Goal: Information Seeking & Learning: Check status

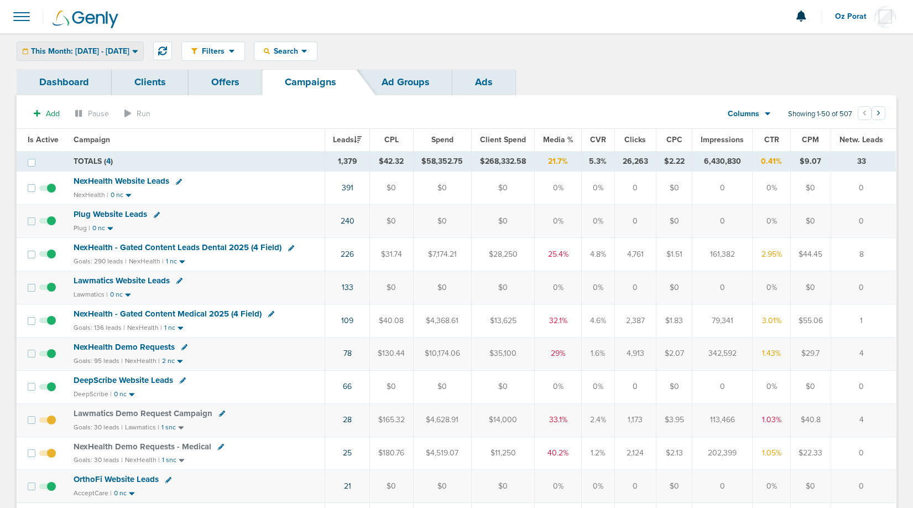
click at [129, 49] on span "This Month: [DATE] - [DATE]" at bounding box center [80, 52] width 98 height 8
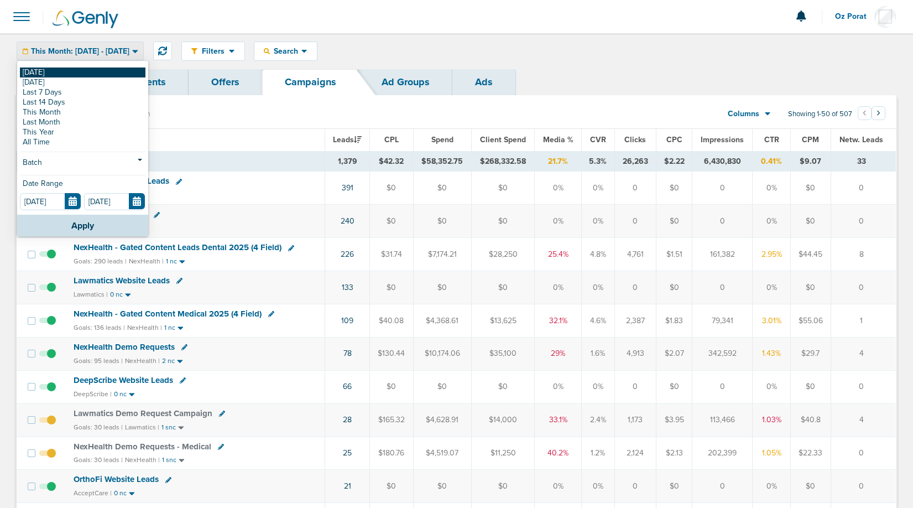
click at [87, 67] on link "[DATE]" at bounding box center [83, 72] width 126 height 10
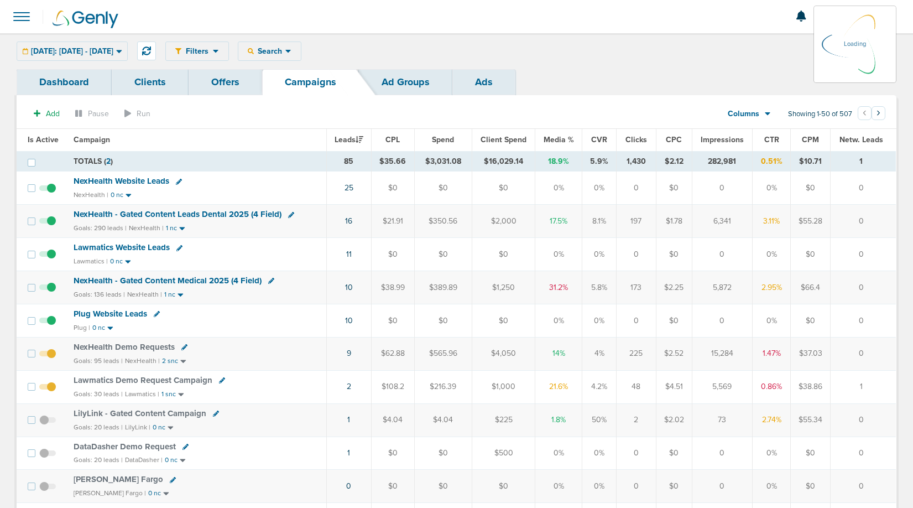
click at [354, 185] on td "25" at bounding box center [348, 187] width 45 height 33
click at [348, 186] on link "25" at bounding box center [348, 187] width 9 height 9
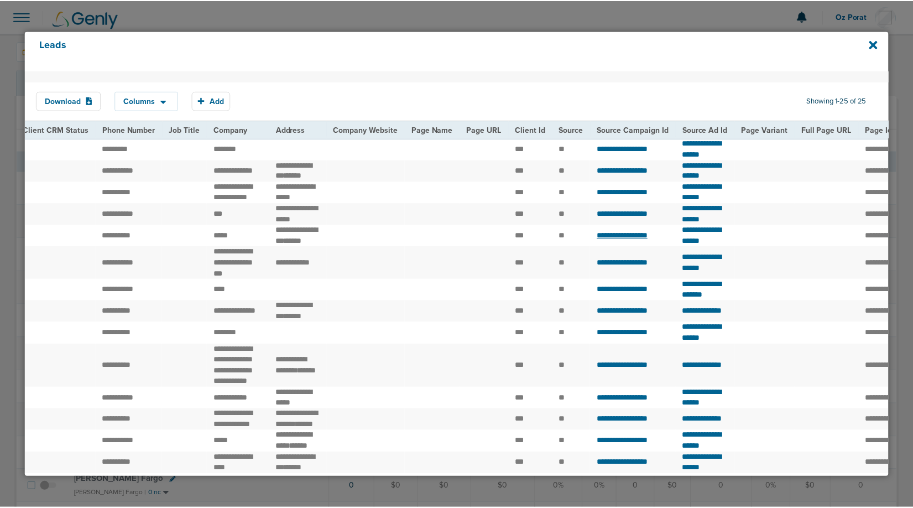
scroll to position [0, 240]
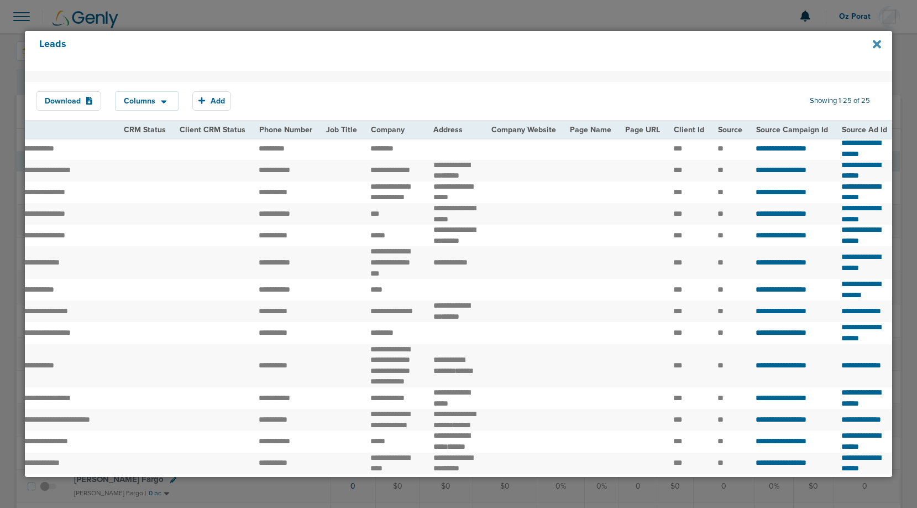
click at [877, 41] on icon at bounding box center [877, 44] width 8 height 12
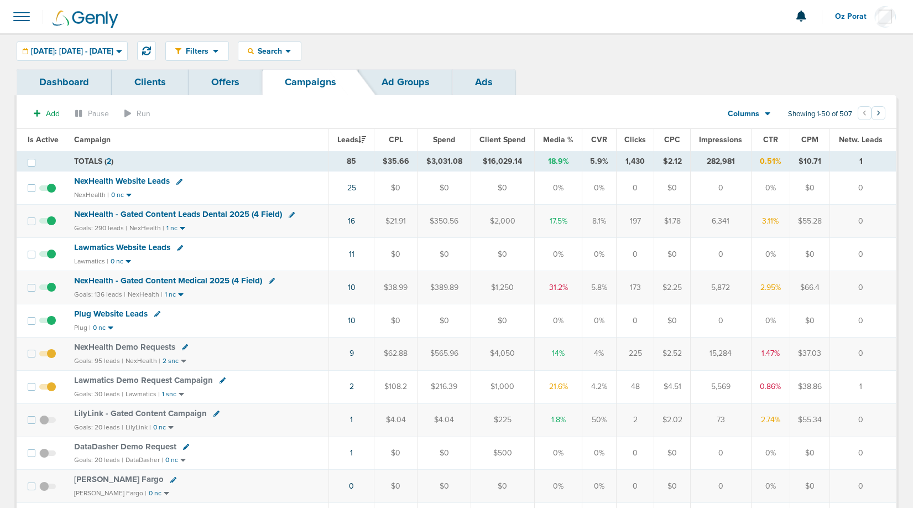
click at [138, 180] on span "NexHealth Website Leads" at bounding box center [122, 181] width 96 height 10
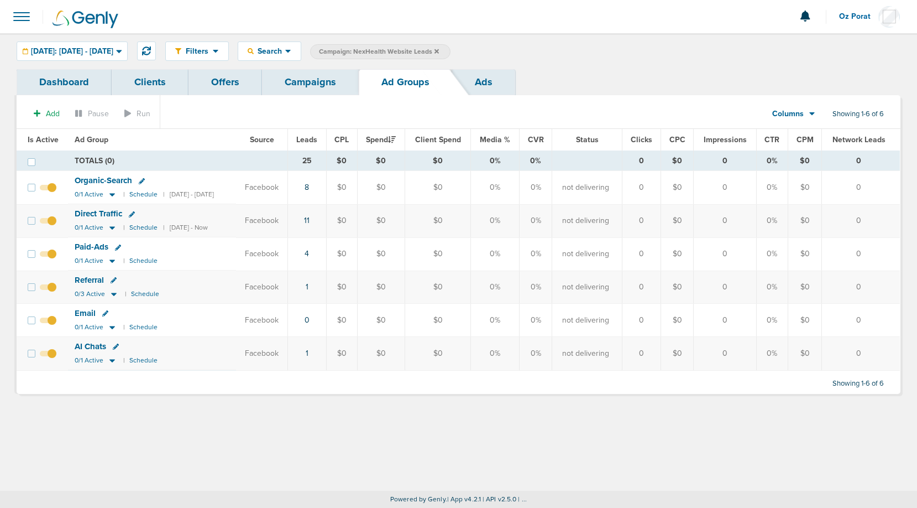
click at [94, 211] on span "Direct Traffic" at bounding box center [99, 213] width 48 height 10
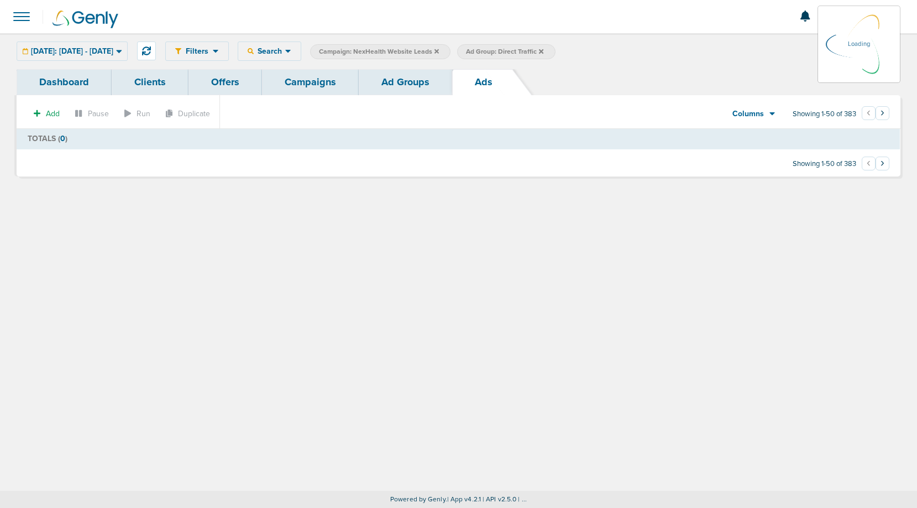
click at [67, 75] on link "Dashboard" at bounding box center [64, 82] width 95 height 26
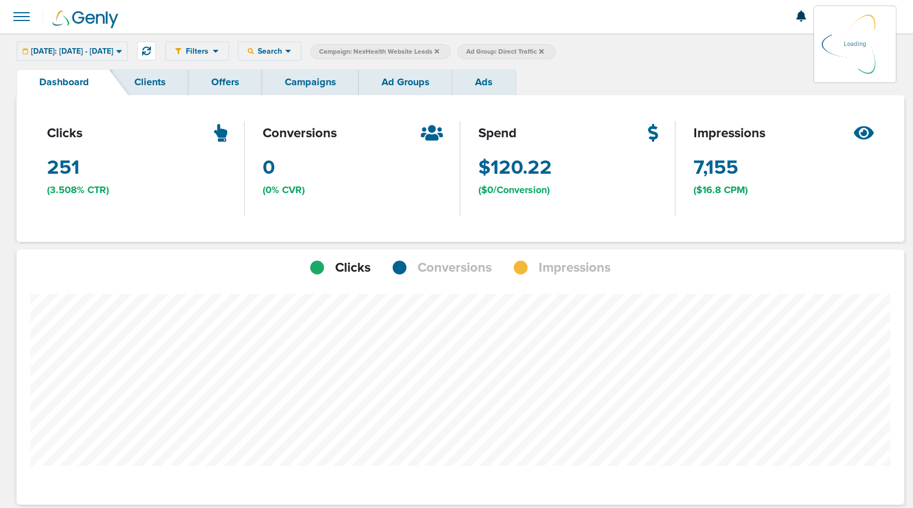
scroll to position [861, 880]
click at [452, 271] on span "Conversions" at bounding box center [454, 267] width 74 height 19
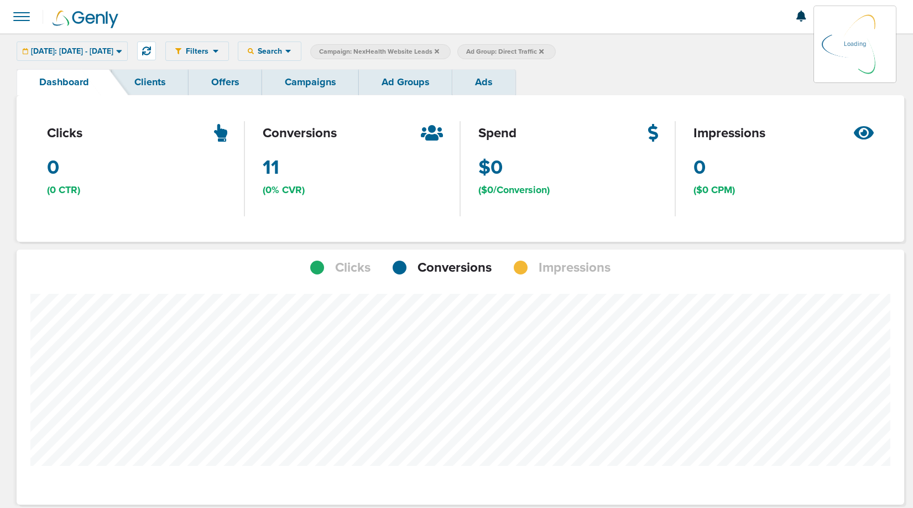
click at [98, 46] on div "[DATE]: [DATE] - [DATE] [DATE] [DATE] Last 7 Days Last 14 Days This Month Last …" at bounding box center [72, 50] width 111 height 19
click at [113, 50] on span "[DATE]: [DATE] - [DATE]" at bounding box center [72, 52] width 82 height 8
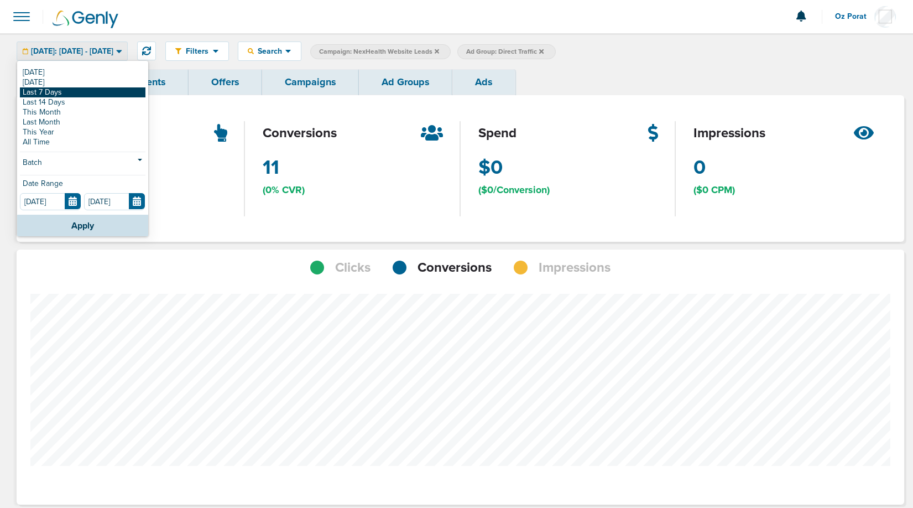
click at [93, 92] on link "Last 7 Days" at bounding box center [83, 92] width 126 height 10
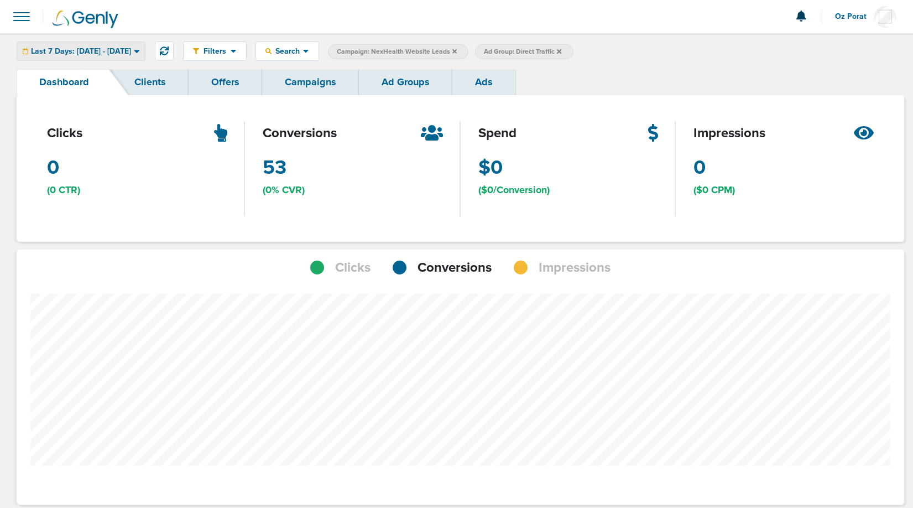
click at [108, 50] on span "Last 7 Days: [DATE] - [DATE]" at bounding box center [81, 52] width 100 height 8
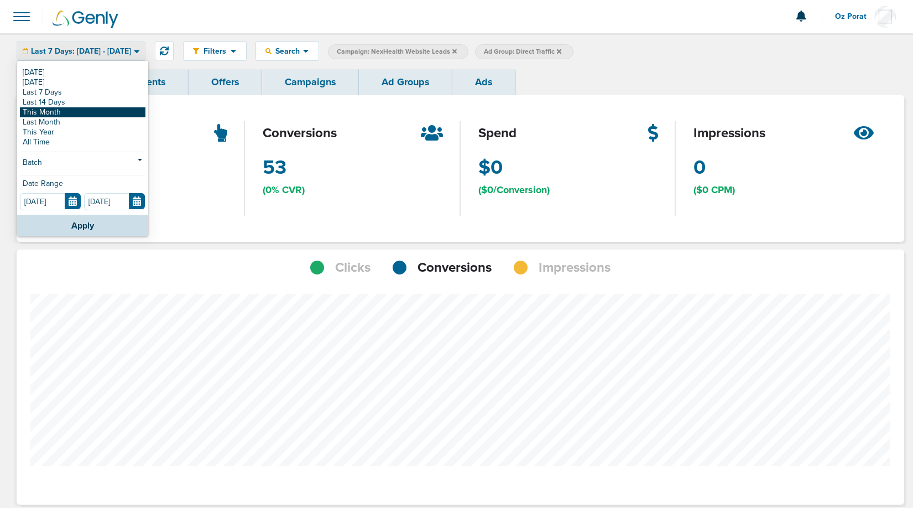
click at [74, 111] on link "This Month" at bounding box center [83, 112] width 126 height 10
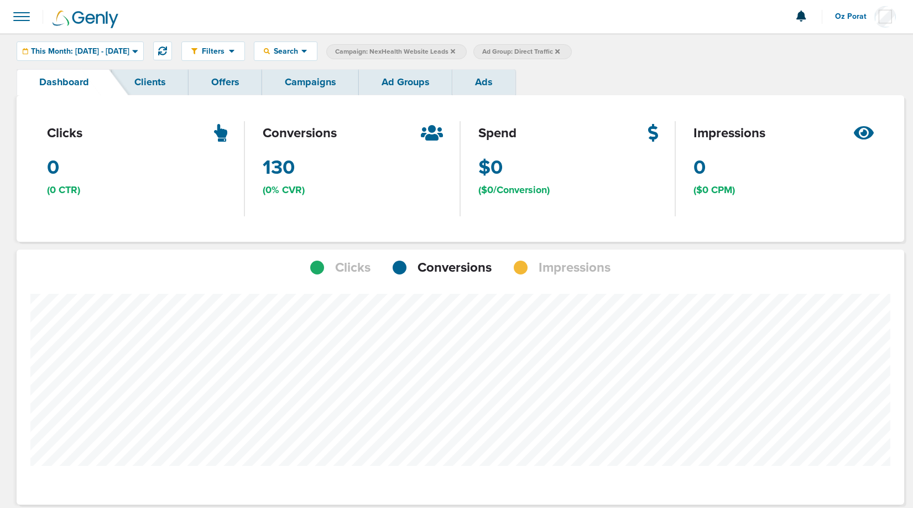
click at [560, 55] on span "Ad Group: Direct Traffic" at bounding box center [520, 51] width 77 height 9
click at [560, 49] on icon at bounding box center [557, 51] width 4 height 7
click at [301, 53] on span "Search" at bounding box center [286, 50] width 32 height 9
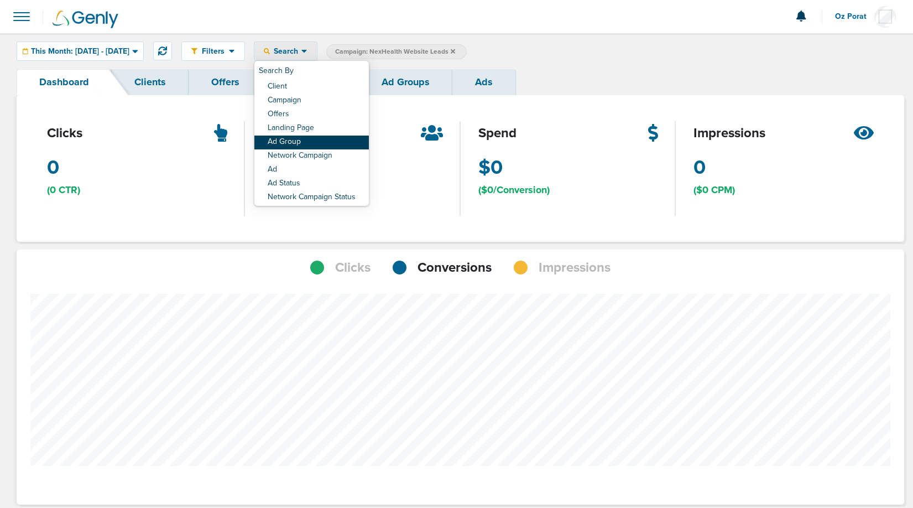
click at [330, 145] on link "Ad Group" at bounding box center [311, 142] width 114 height 14
select select "adGroupName"
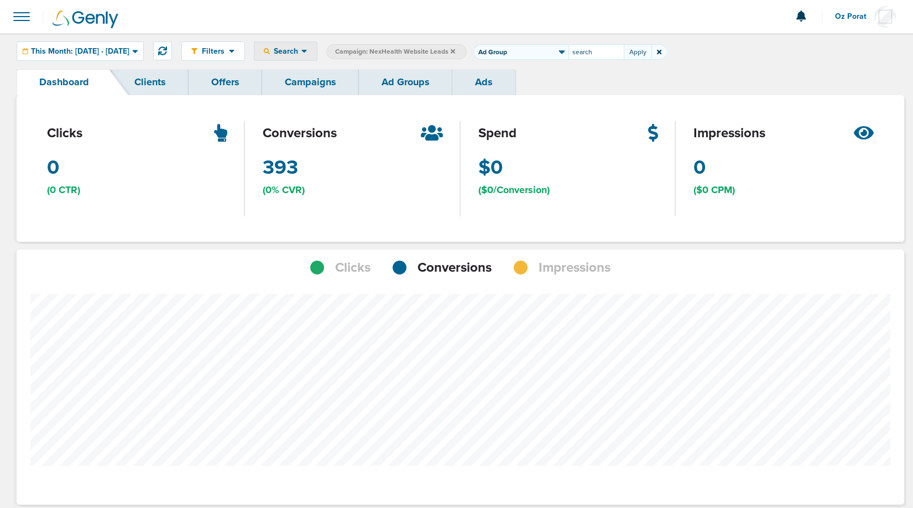
type input "search"
click at [541, 54] on span "Ad Group: search" at bounding box center [511, 51] width 59 height 9
select select "adGroupName"
click at [615, 49] on input "search" at bounding box center [595, 51] width 55 height 15
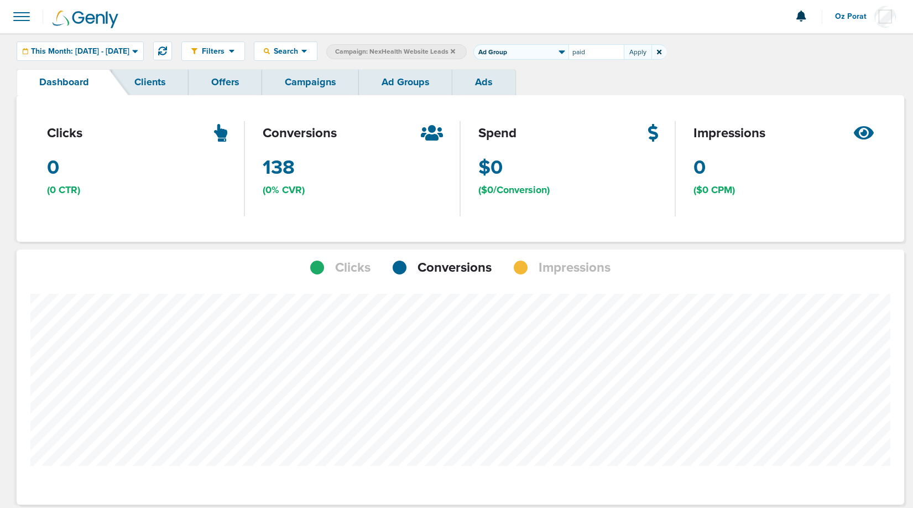
type input "paid"
click at [298, 69] on div "Filters Active Only Settings Status Active Inactive Objectives MQL SQL Traffic …" at bounding box center [456, 500] width 913 height 934
click at [298, 81] on link "Campaigns" at bounding box center [310, 82] width 97 height 26
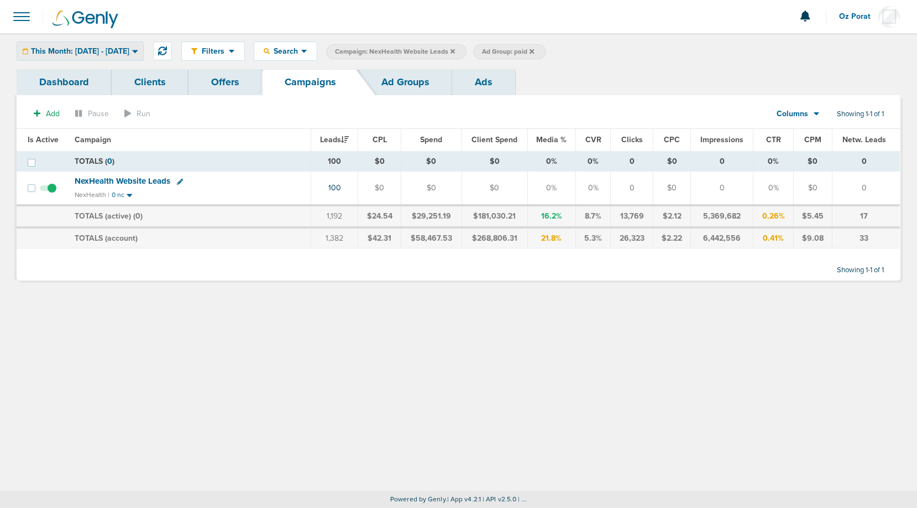
click at [110, 48] on span "This Month: [DATE] - [DATE]" at bounding box center [80, 52] width 98 height 8
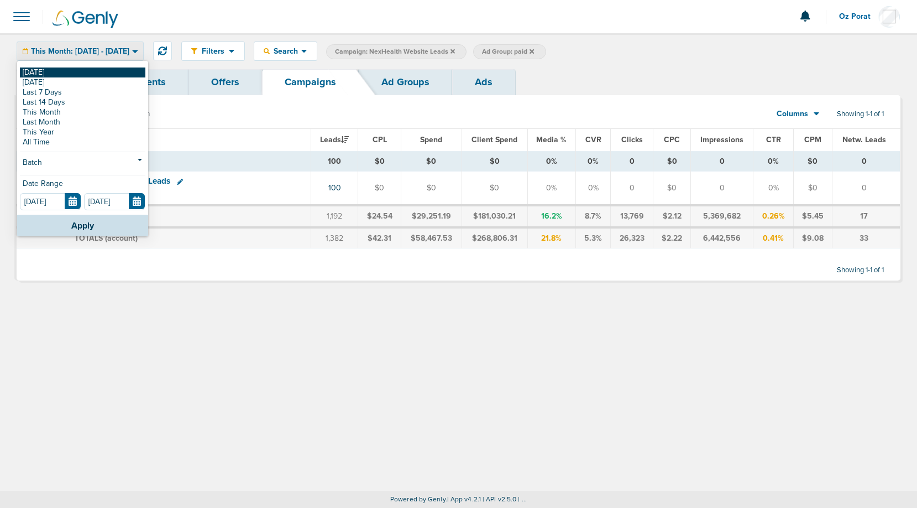
click at [54, 73] on link "[DATE]" at bounding box center [83, 72] width 126 height 10
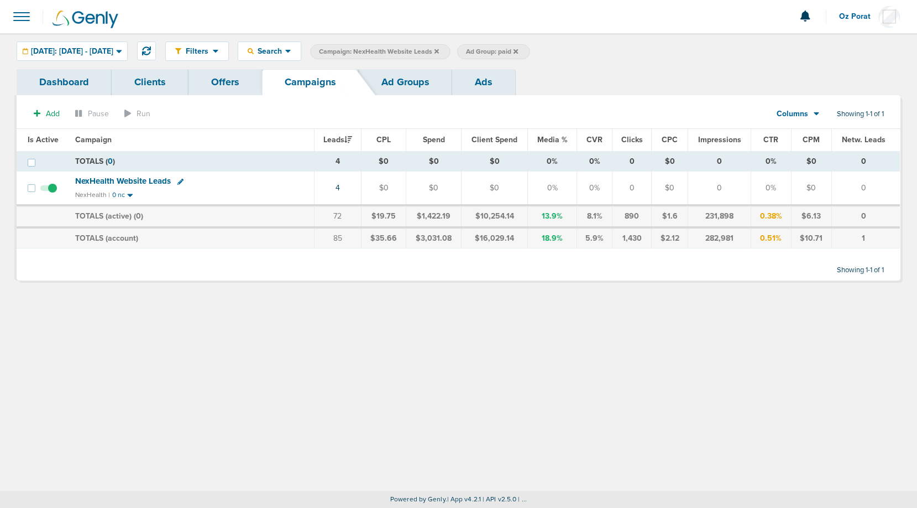
click at [518, 50] on icon at bounding box center [516, 51] width 4 height 4
click at [439, 52] on icon at bounding box center [437, 51] width 4 height 4
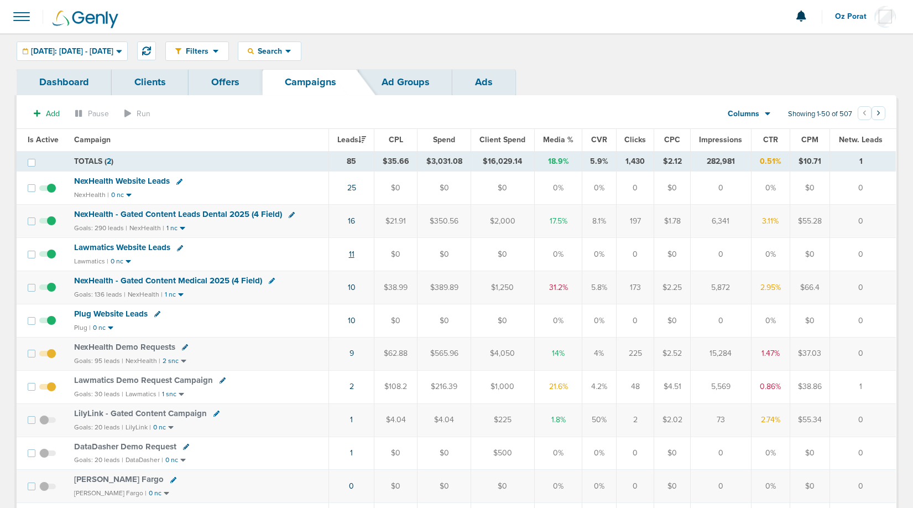
click at [353, 253] on link "11" at bounding box center [352, 253] width 6 height 9
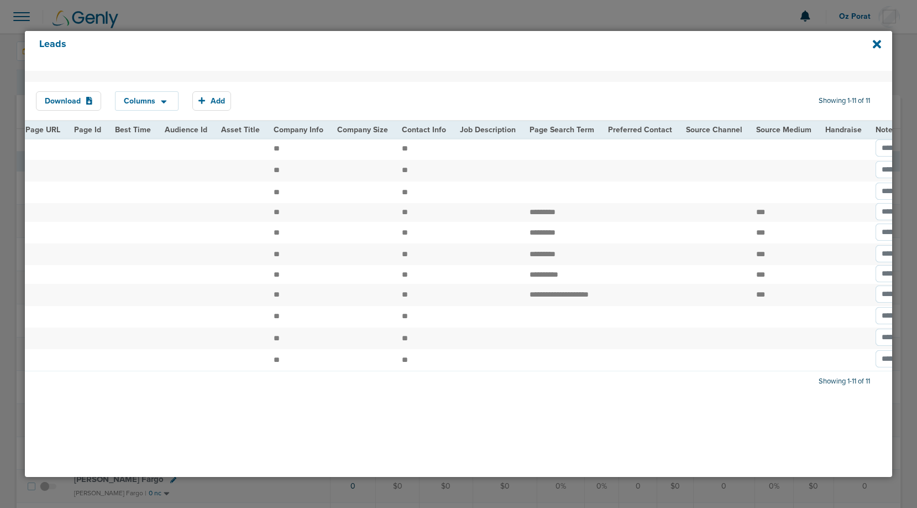
scroll to position [0, 1340]
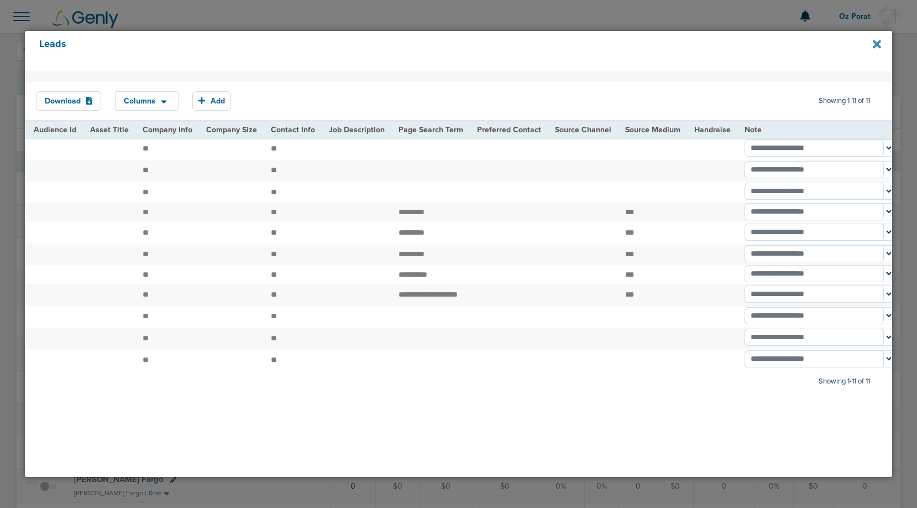
click at [878, 44] on icon at bounding box center [877, 44] width 8 height 8
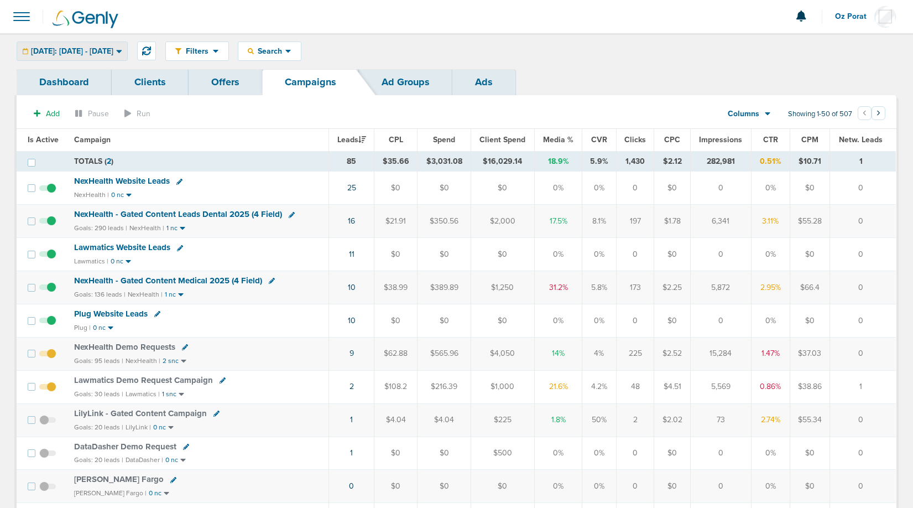
click at [110, 59] on div "[DATE]: [DATE] - [DATE]" at bounding box center [72, 51] width 110 height 18
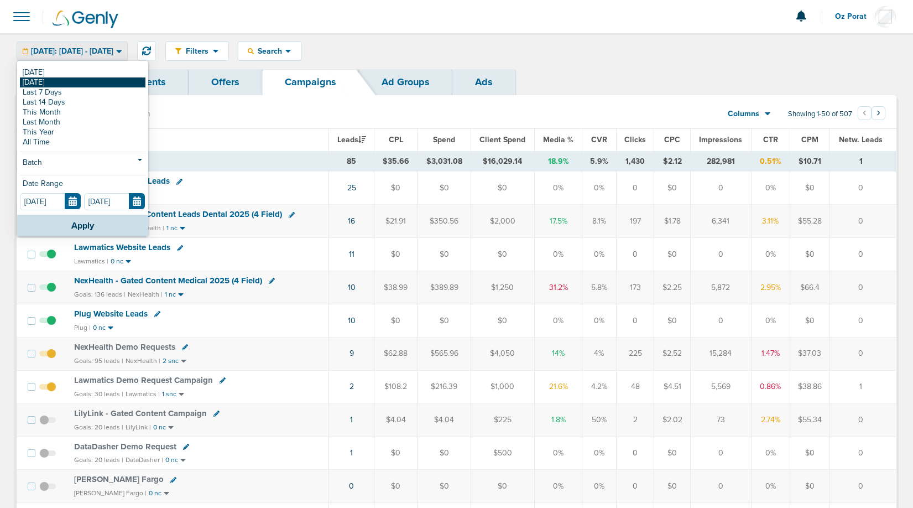
click at [100, 85] on link "[DATE]" at bounding box center [83, 82] width 126 height 10
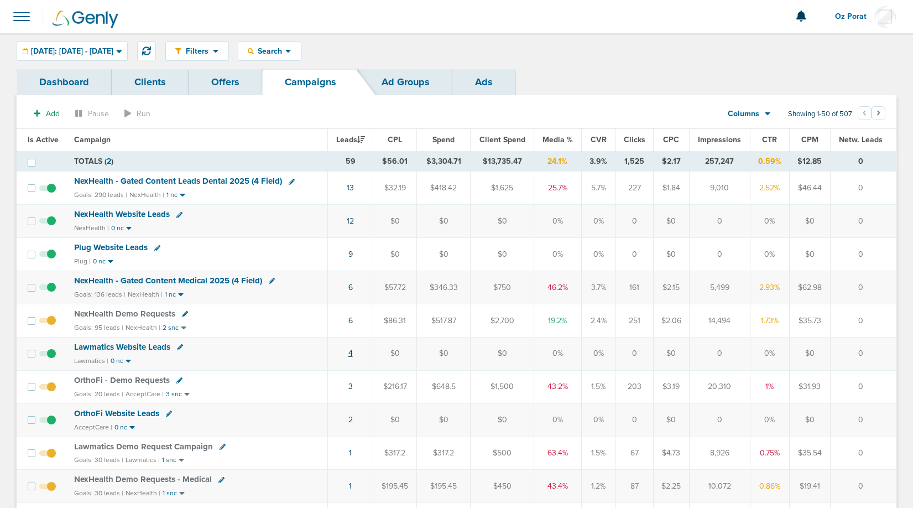
click at [353, 354] on link "4" at bounding box center [350, 352] width 4 height 9
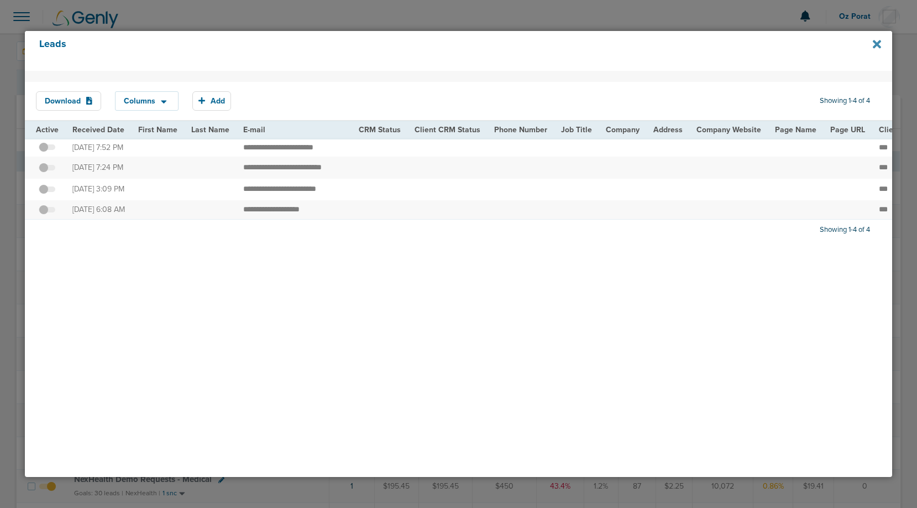
click at [877, 46] on icon at bounding box center [877, 44] width 8 height 12
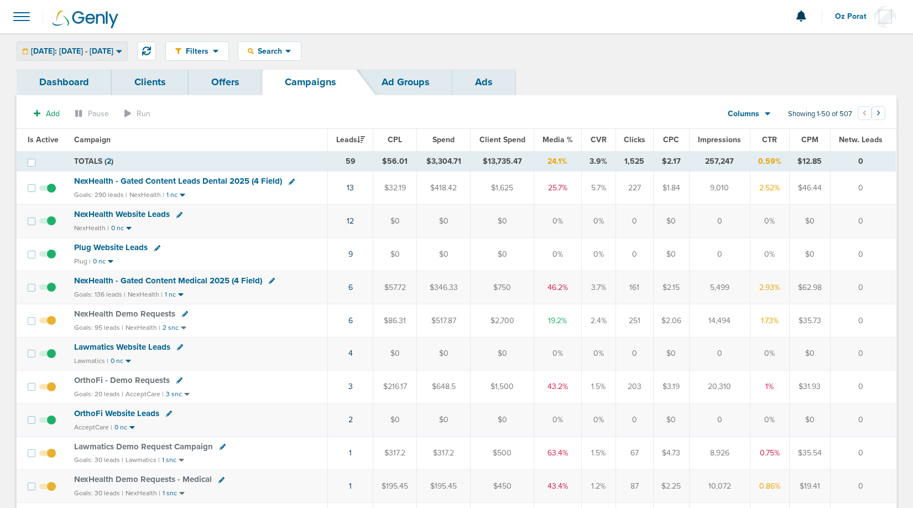
click at [103, 52] on span "[DATE]: [DATE] - [DATE]" at bounding box center [72, 52] width 82 height 8
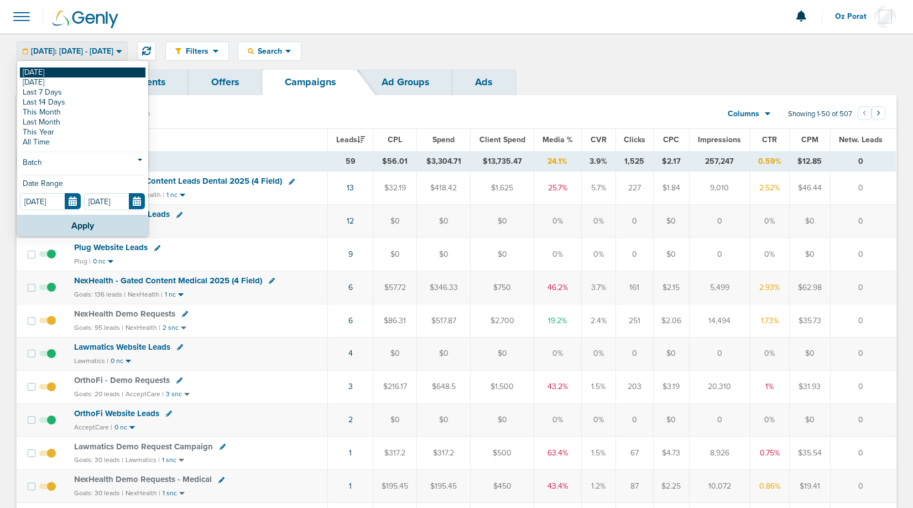
click at [82, 76] on link "[DATE]" at bounding box center [83, 72] width 126 height 10
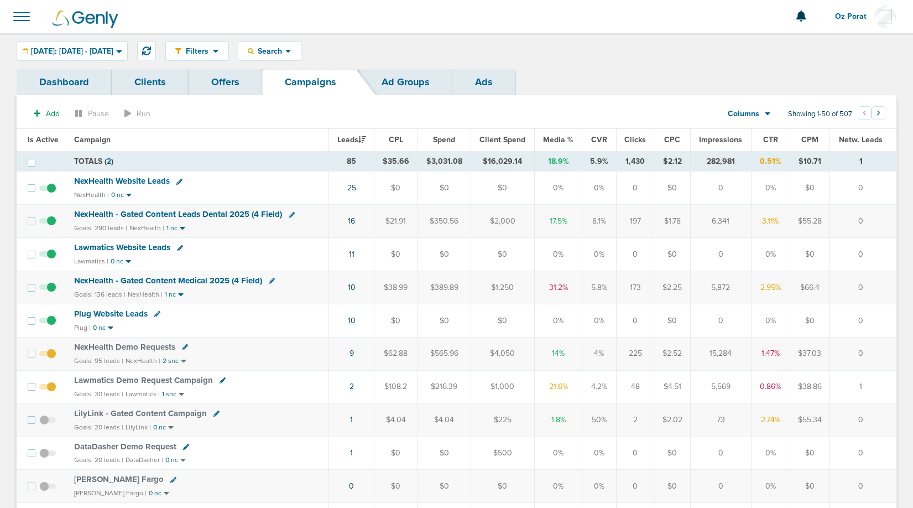
click at [352, 318] on link "10" at bounding box center [352, 320] width 8 height 9
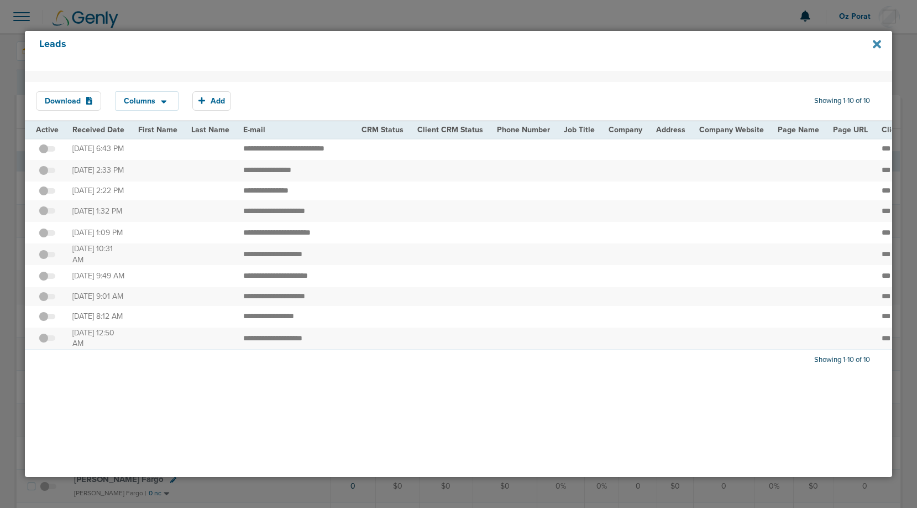
click at [876, 44] on icon at bounding box center [877, 44] width 8 height 8
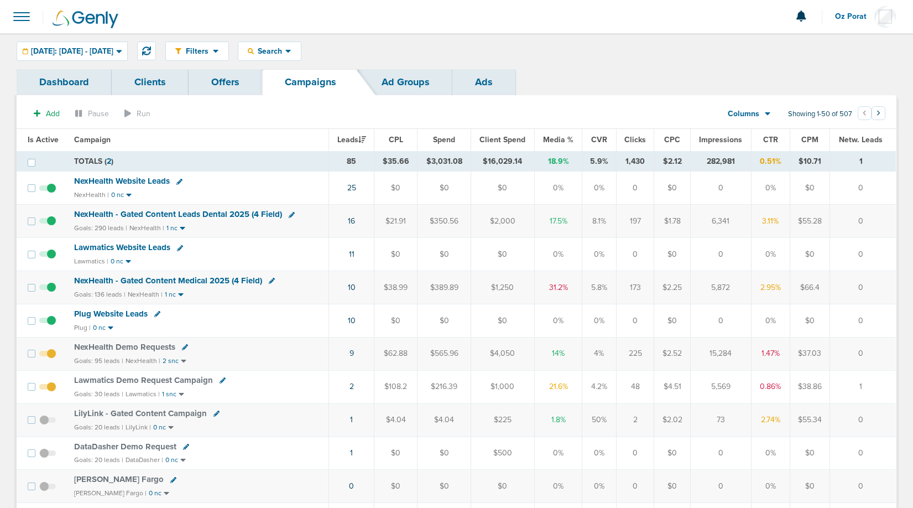
click at [144, 245] on span "Lawmatics Website Leads" at bounding box center [122, 247] width 96 height 10
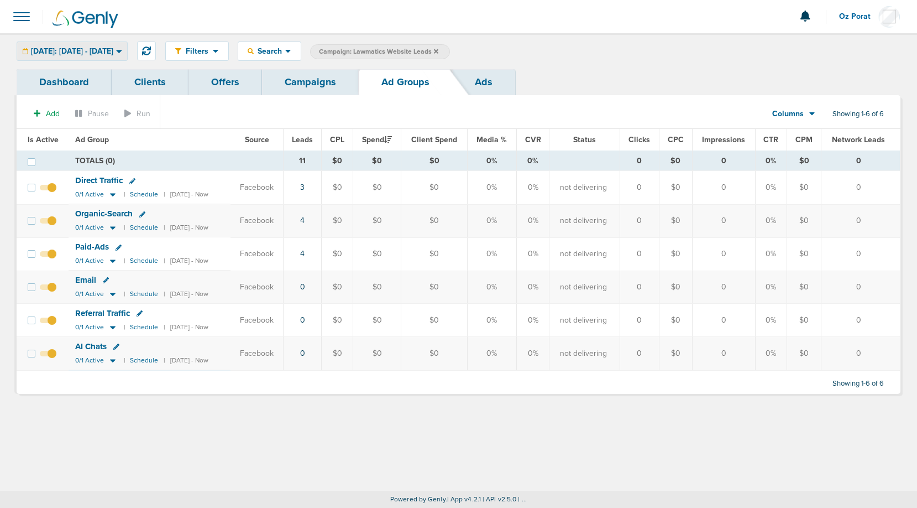
click at [93, 53] on span "[DATE]: [DATE] - [DATE]" at bounding box center [72, 52] width 82 height 8
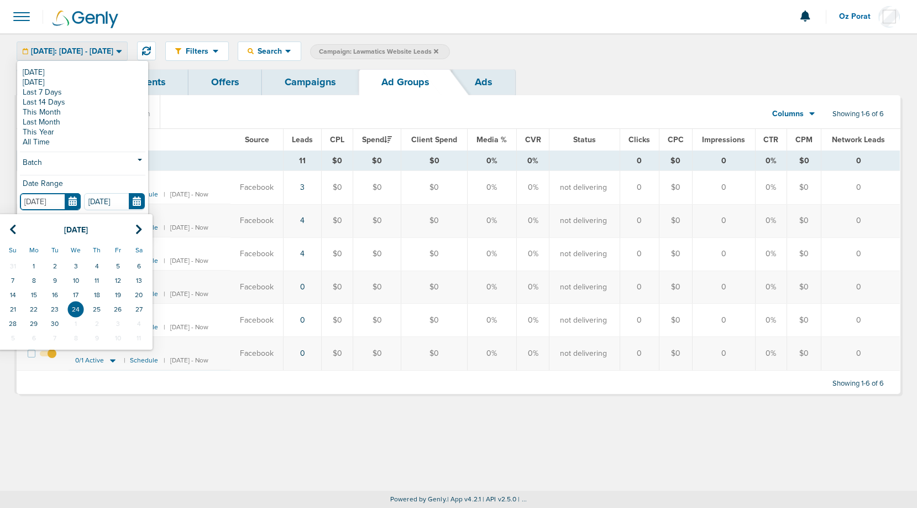
click at [72, 195] on input "[DATE]" at bounding box center [50, 201] width 61 height 17
click at [35, 291] on td "15" at bounding box center [33, 295] width 21 height 14
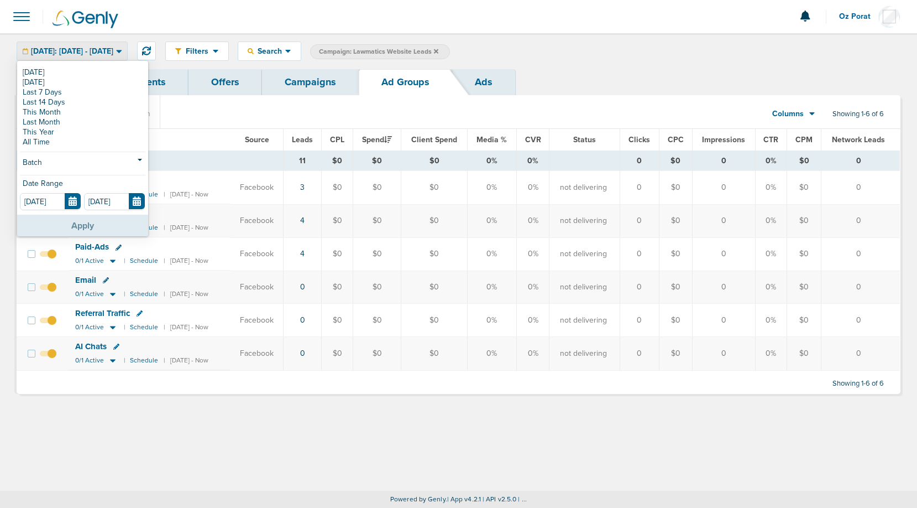
click at [71, 228] on button "Apply" at bounding box center [82, 226] width 131 height 22
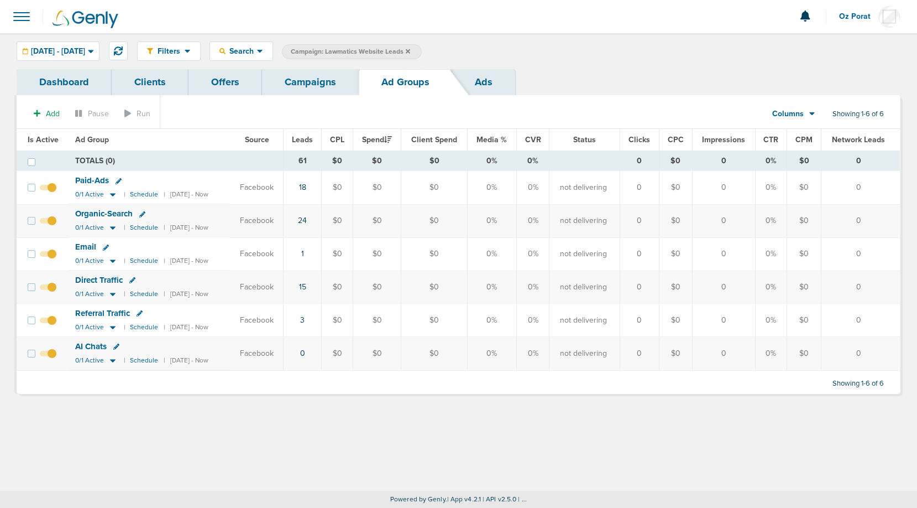
click at [309, 185] on td "18" at bounding box center [302, 187] width 39 height 33
click at [306, 185] on link "18" at bounding box center [302, 186] width 7 height 9
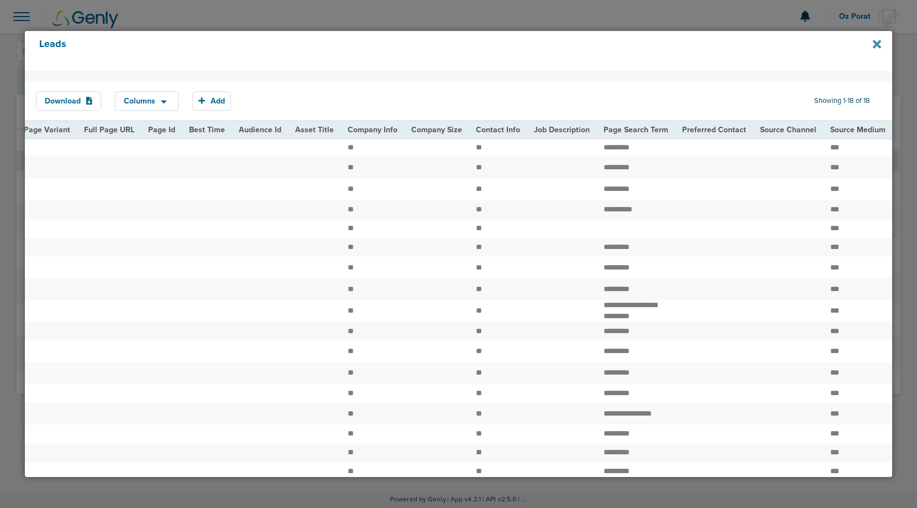
click at [877, 44] on icon at bounding box center [877, 44] width 8 height 8
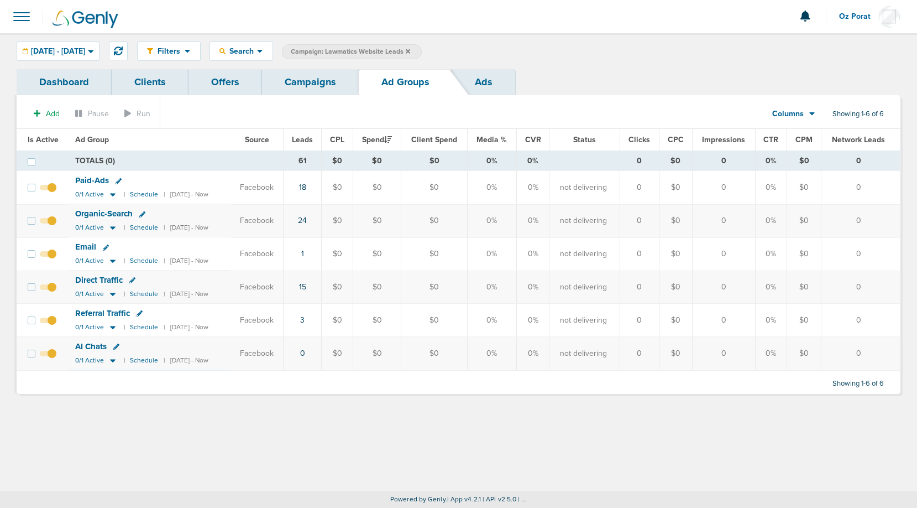
click at [301, 75] on link "Campaigns" at bounding box center [310, 82] width 97 height 26
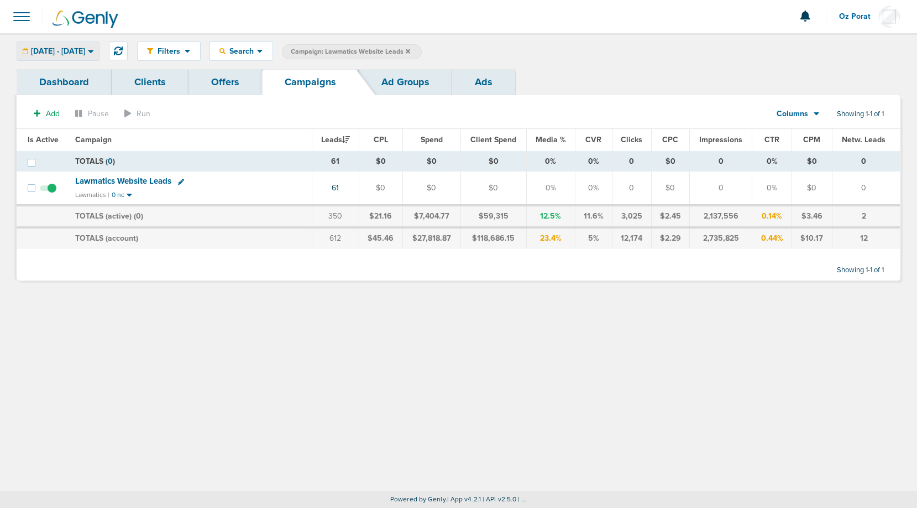
click at [74, 48] on span "[DATE] - [DATE]" at bounding box center [58, 52] width 54 height 8
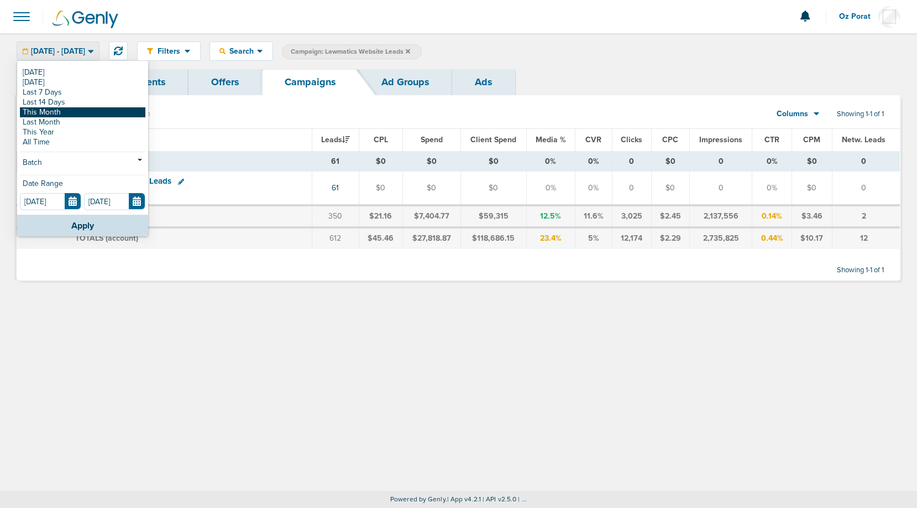
click at [55, 110] on link "This Month" at bounding box center [83, 112] width 126 height 10
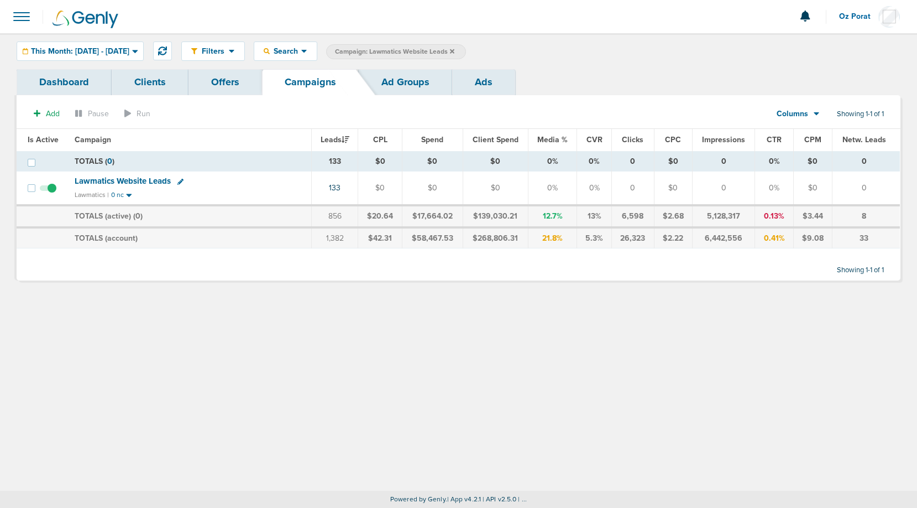
click at [120, 45] on div "This Month: [DATE] - [DATE]" at bounding box center [80, 51] width 126 height 18
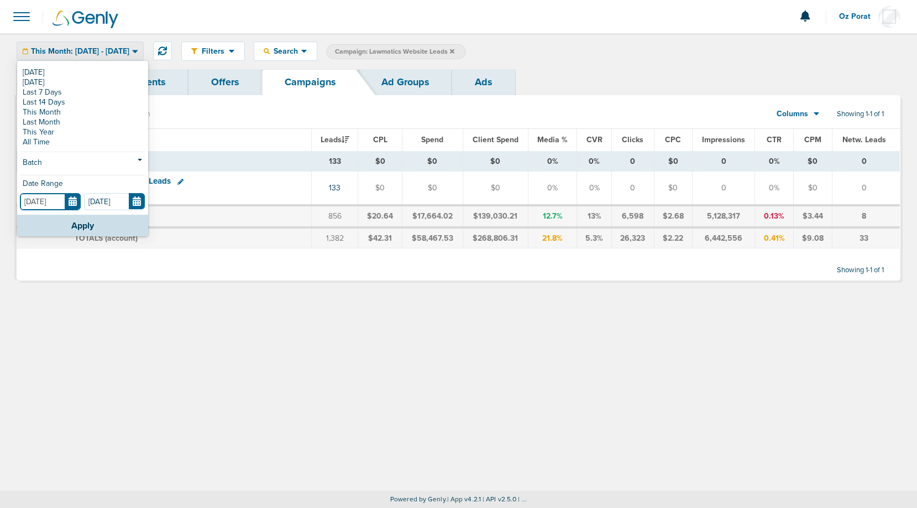
click at [72, 198] on input "[DATE]" at bounding box center [50, 201] width 61 height 17
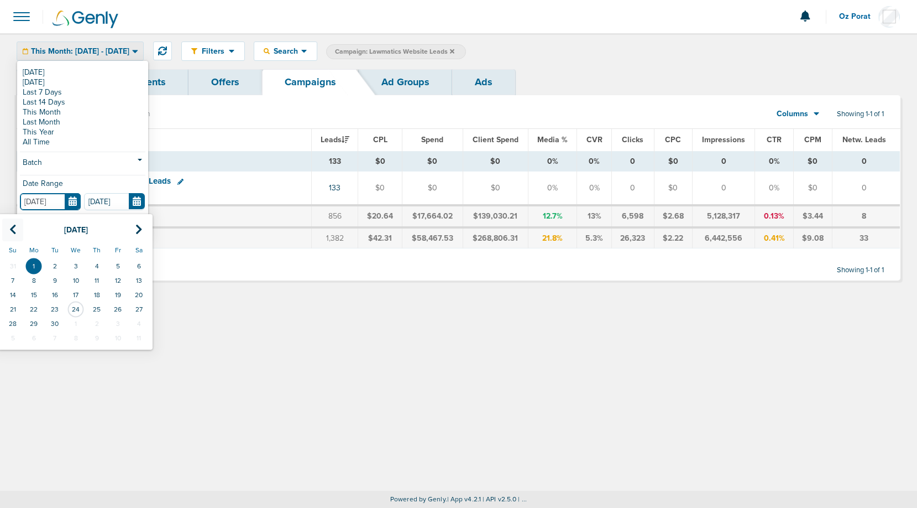
click at [17, 232] on th at bounding box center [12, 229] width 21 height 23
click at [121, 263] on td "1" at bounding box center [117, 266] width 21 height 14
type input "[DATE]"
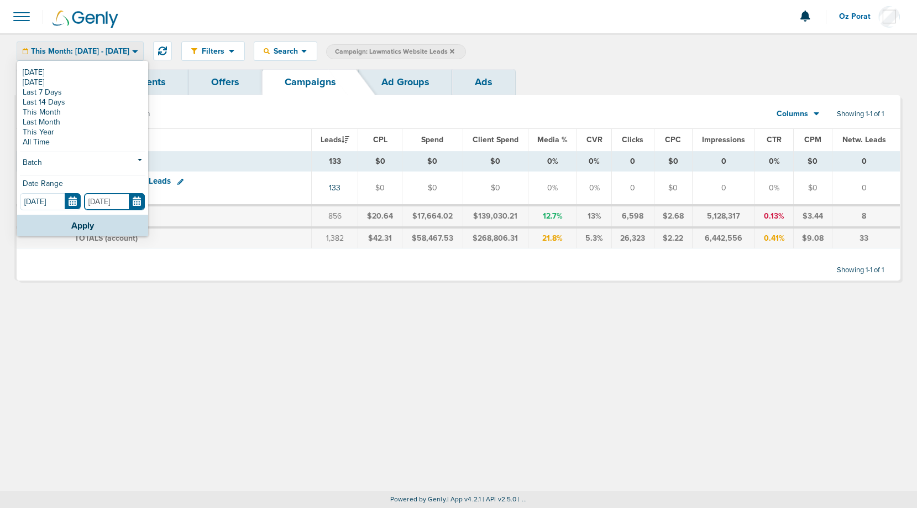
click at [131, 203] on input "[DATE]" at bounding box center [114, 201] width 61 height 17
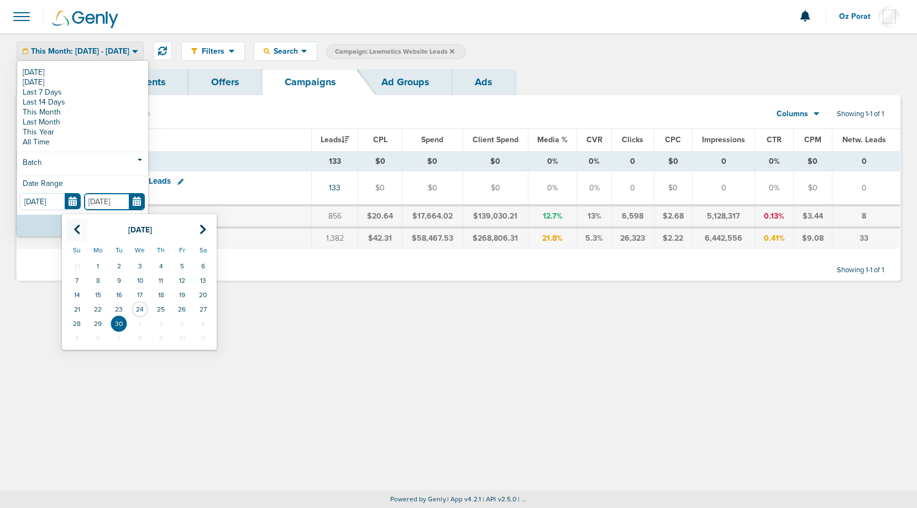
click at [75, 228] on icon at bounding box center [77, 229] width 7 height 11
click at [79, 323] on td "24" at bounding box center [76, 323] width 21 height 14
type input "[DATE]"
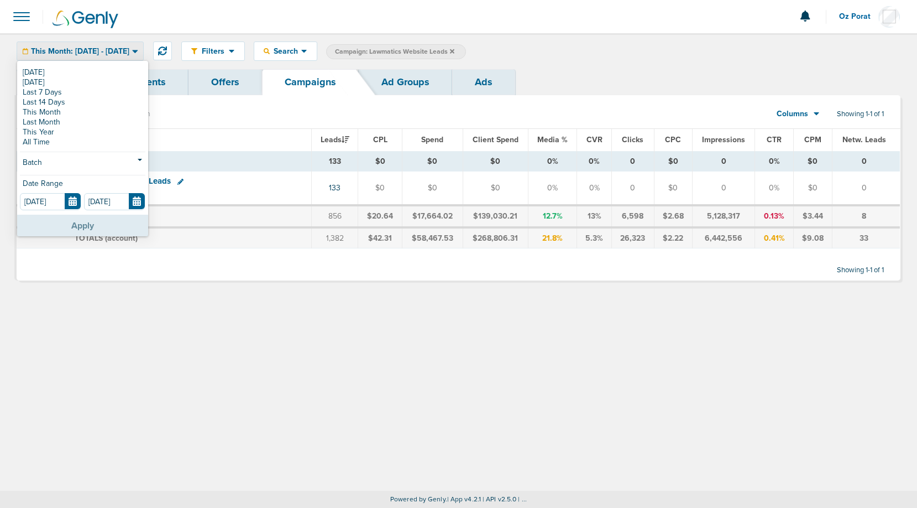
click at [81, 220] on button "Apply" at bounding box center [82, 226] width 131 height 22
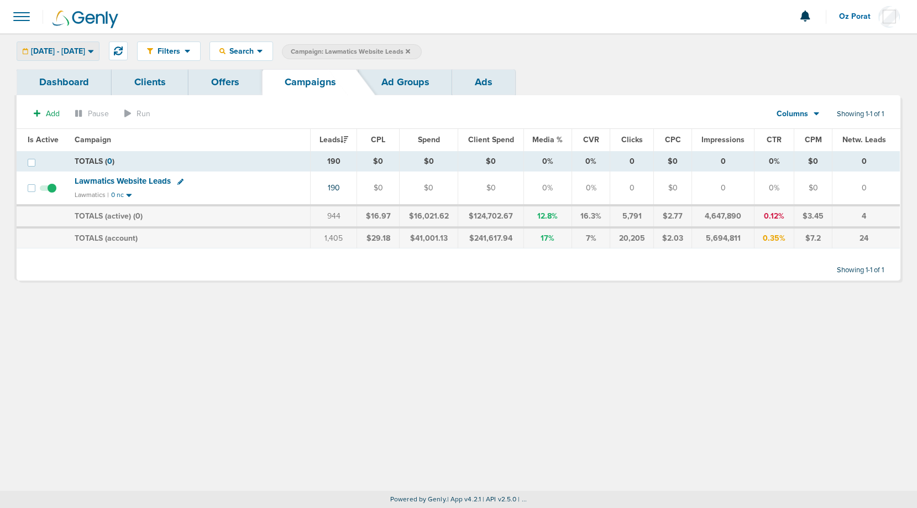
click at [72, 55] on span "[DATE] - [DATE]" at bounding box center [58, 52] width 54 height 8
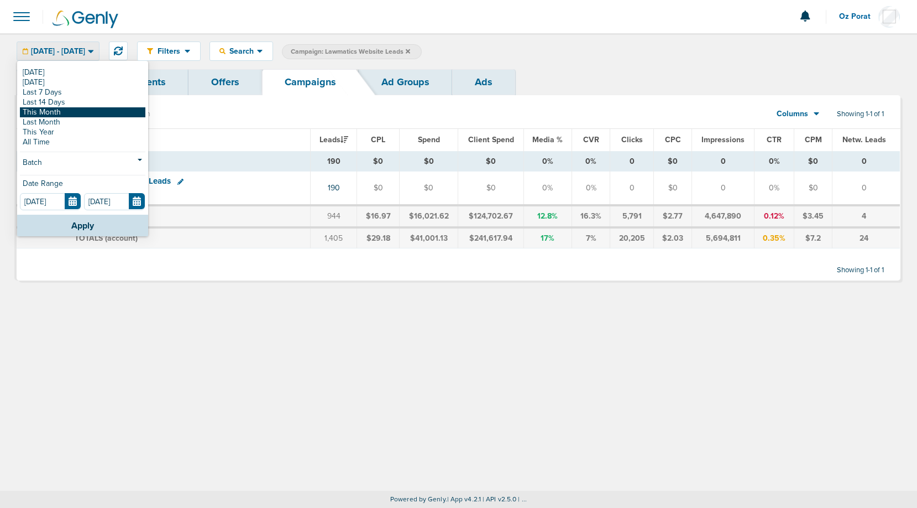
click at [64, 111] on link "This Month" at bounding box center [83, 112] width 126 height 10
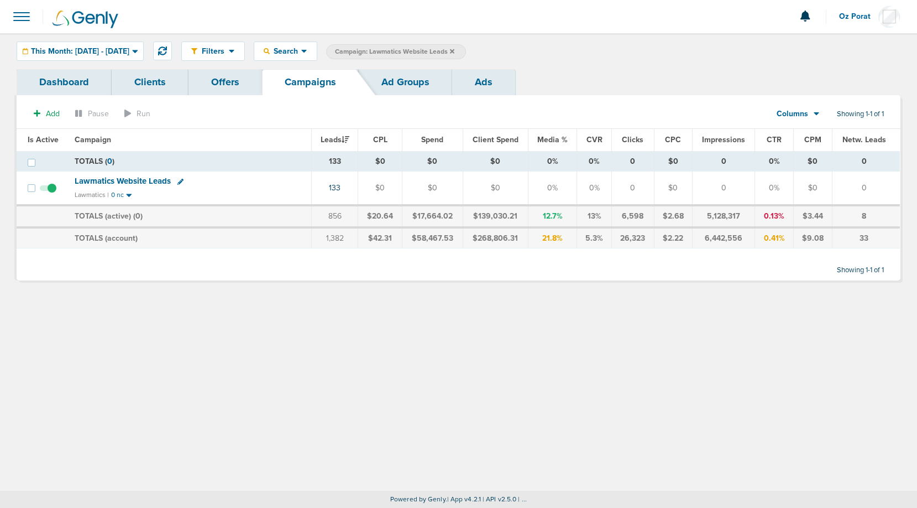
click at [814, 116] on icon at bounding box center [817, 113] width 6 height 9
click at [807, 143] on link "Sales Performance" at bounding box center [823, 147] width 111 height 14
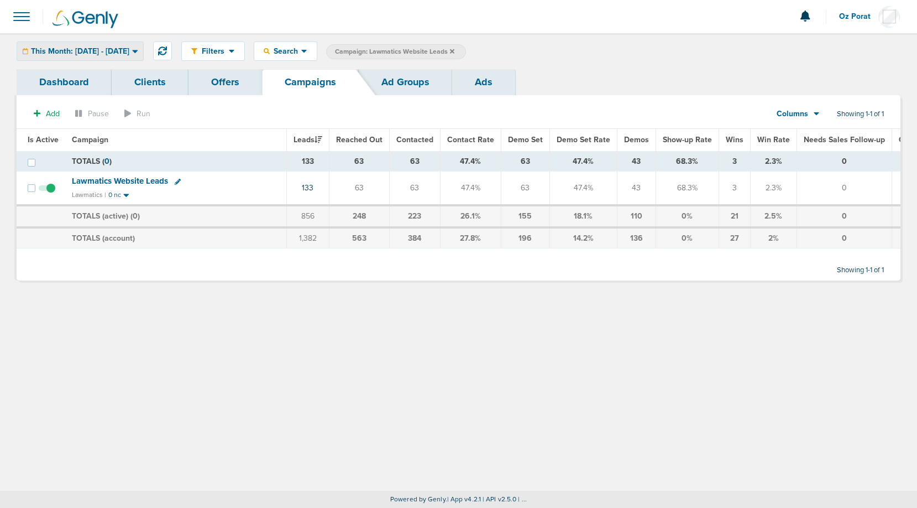
click at [129, 50] on span "This Month: [DATE] - [DATE]" at bounding box center [80, 52] width 98 height 8
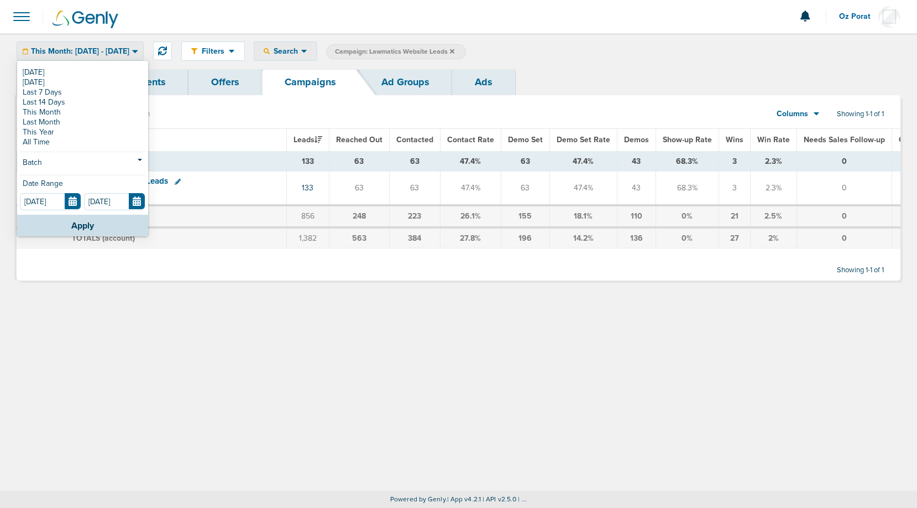
click at [301, 53] on span "Search" at bounding box center [286, 50] width 32 height 9
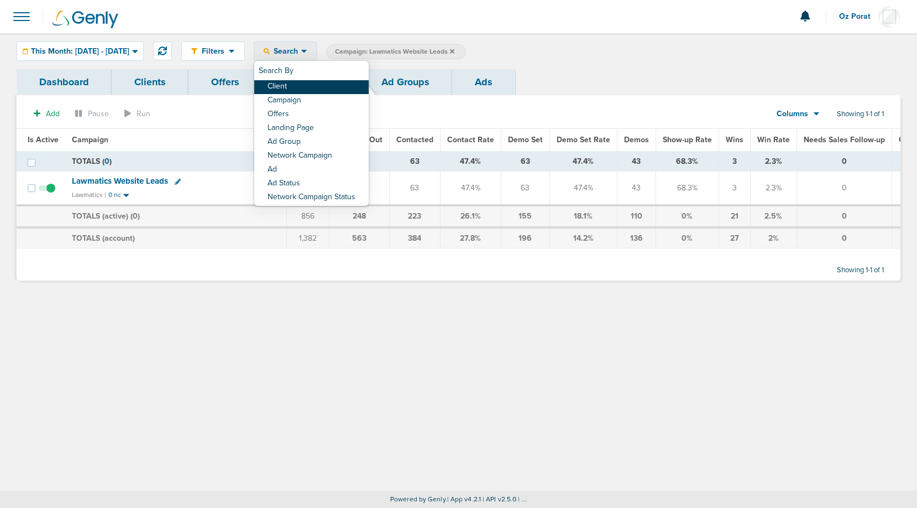
click at [333, 88] on link "Client" at bounding box center [311, 87] width 114 height 14
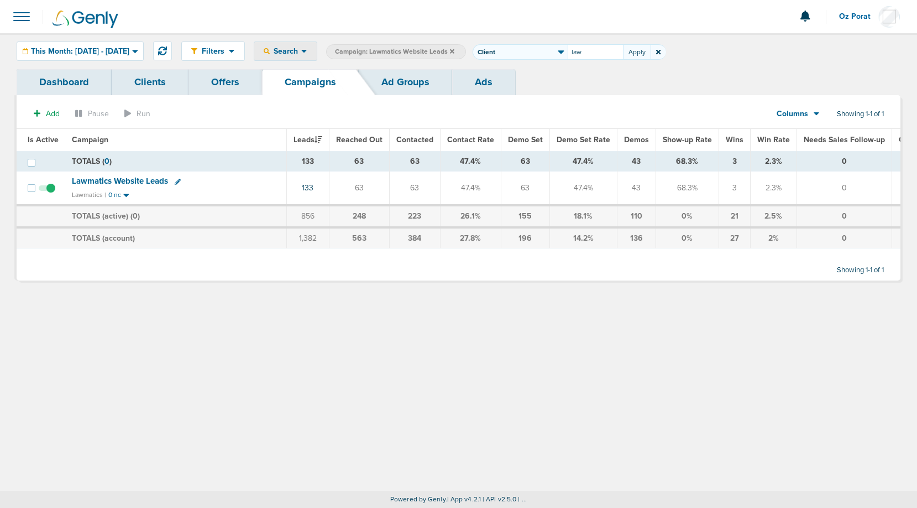
type input "law"
click at [454, 50] on icon at bounding box center [452, 51] width 4 height 4
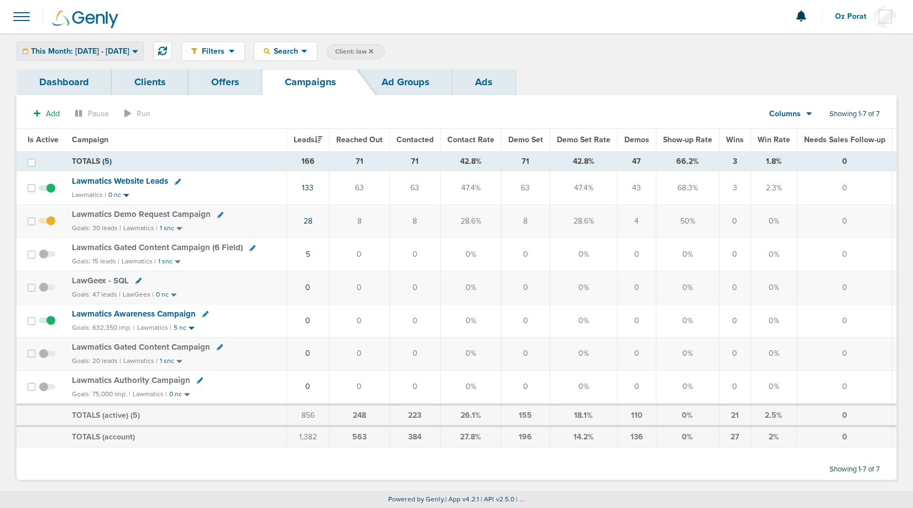
click at [116, 48] on span "This Month: [DATE] - [DATE]" at bounding box center [80, 52] width 98 height 8
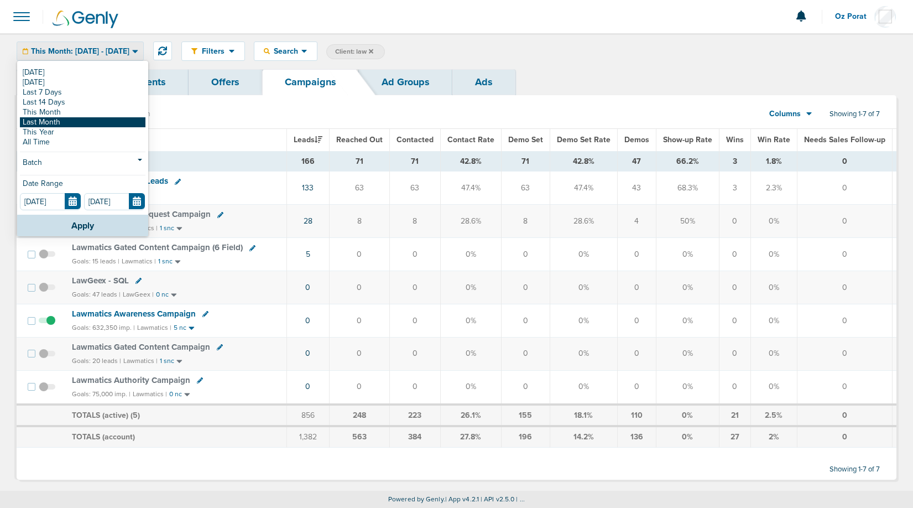
click at [72, 119] on link "Last Month" at bounding box center [83, 122] width 126 height 10
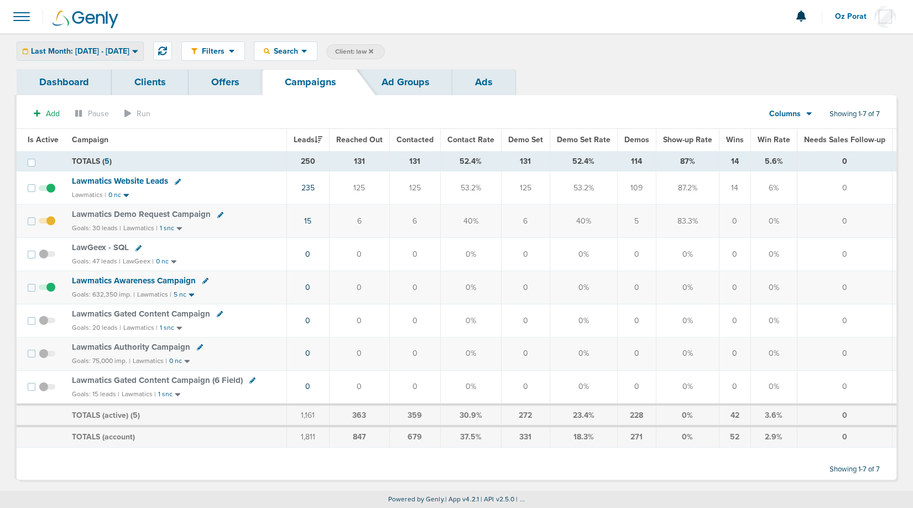
click at [121, 48] on span "Last Month: [DATE] - [DATE]" at bounding box center [80, 52] width 98 height 8
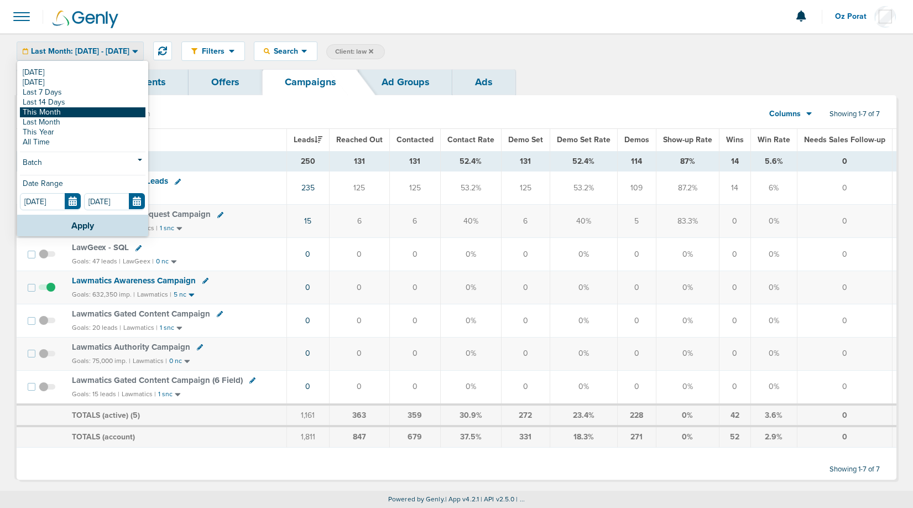
click at [94, 113] on link "This Month" at bounding box center [83, 112] width 126 height 10
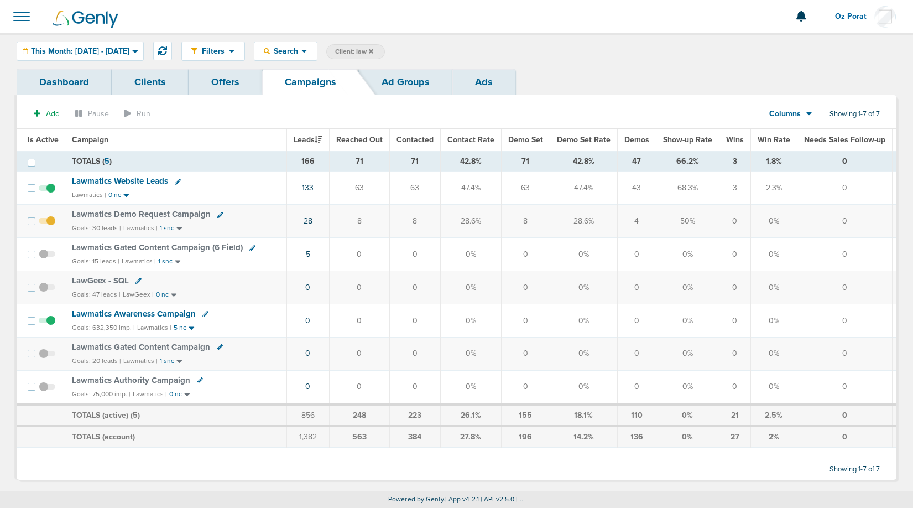
click at [103, 180] on span "Lawmatics Website Leads" at bounding box center [120, 181] width 96 height 10
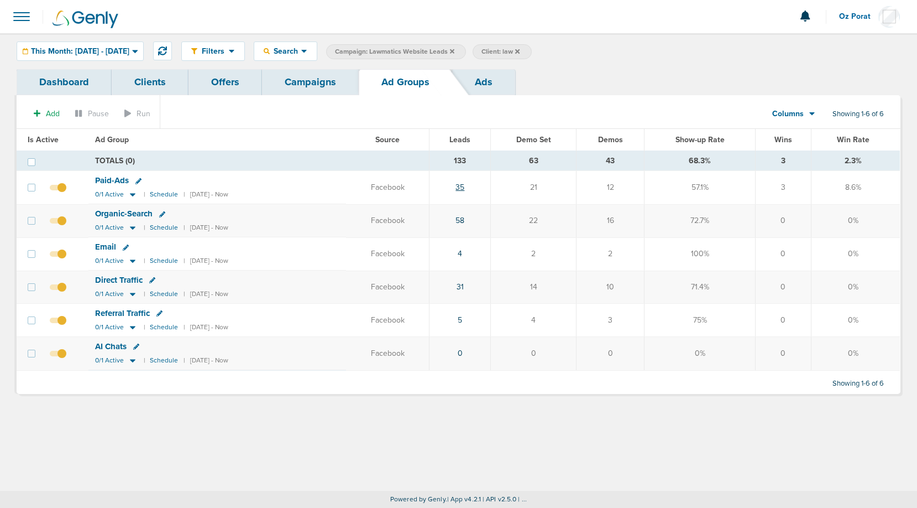
click at [464, 187] on link "35" at bounding box center [460, 186] width 9 height 9
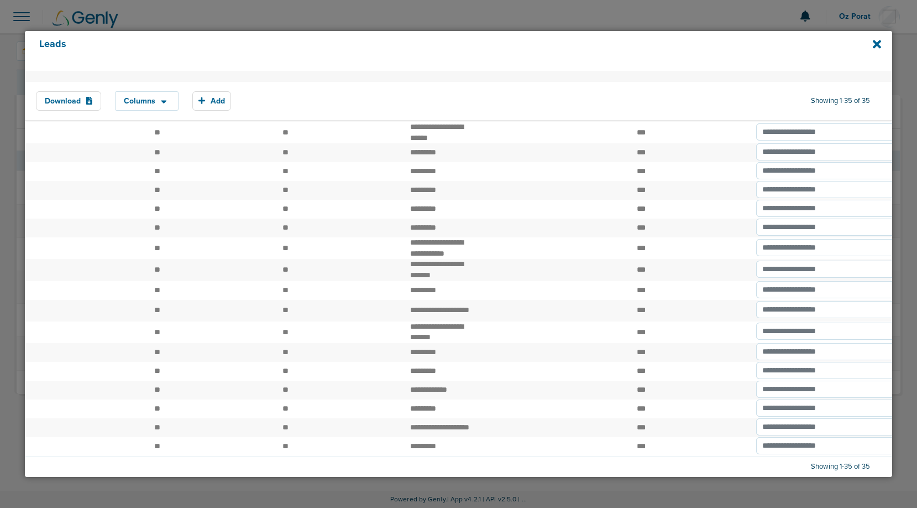
scroll to position [445, 0]
click at [874, 44] on icon at bounding box center [877, 44] width 8 height 12
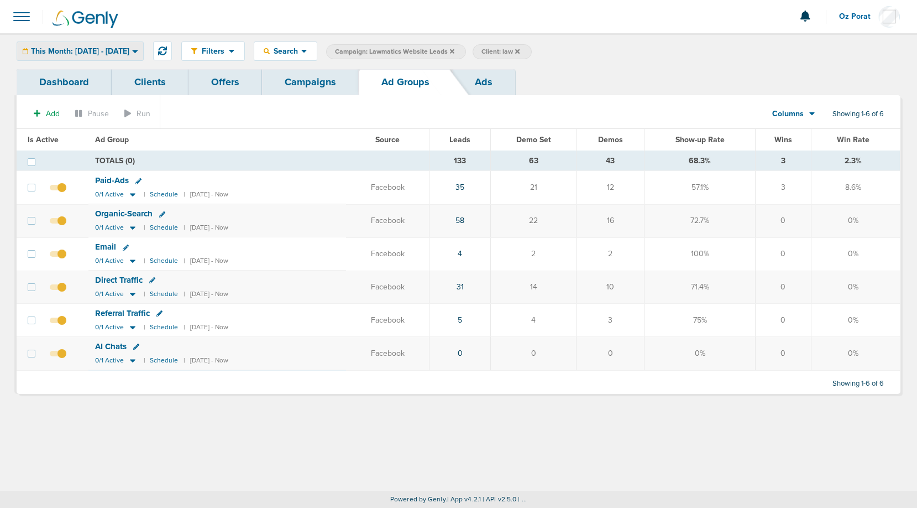
click at [111, 52] on span "This Month: [DATE] - [DATE]" at bounding box center [80, 52] width 98 height 8
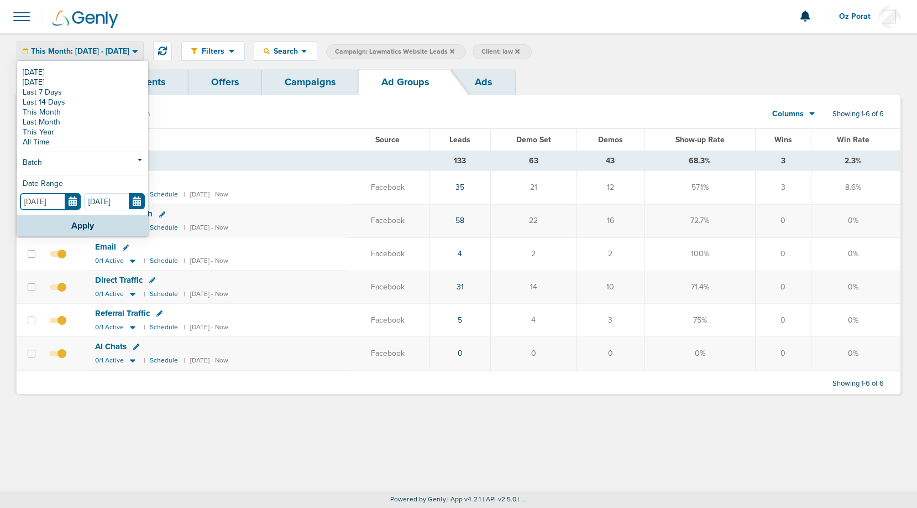
click at [74, 200] on input "[DATE]" at bounding box center [50, 201] width 61 height 17
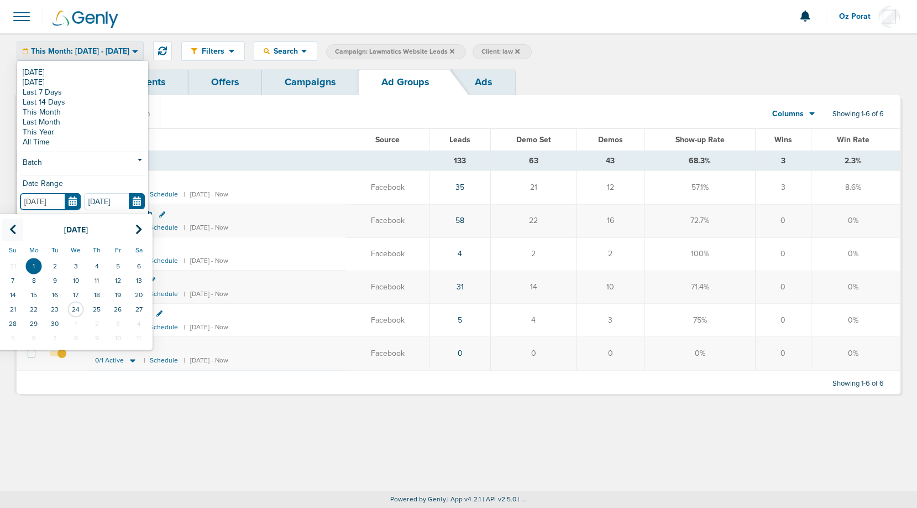
click at [13, 233] on icon at bounding box center [12, 229] width 7 height 11
click at [119, 259] on td "1" at bounding box center [117, 266] width 21 height 14
type input "[DATE]"
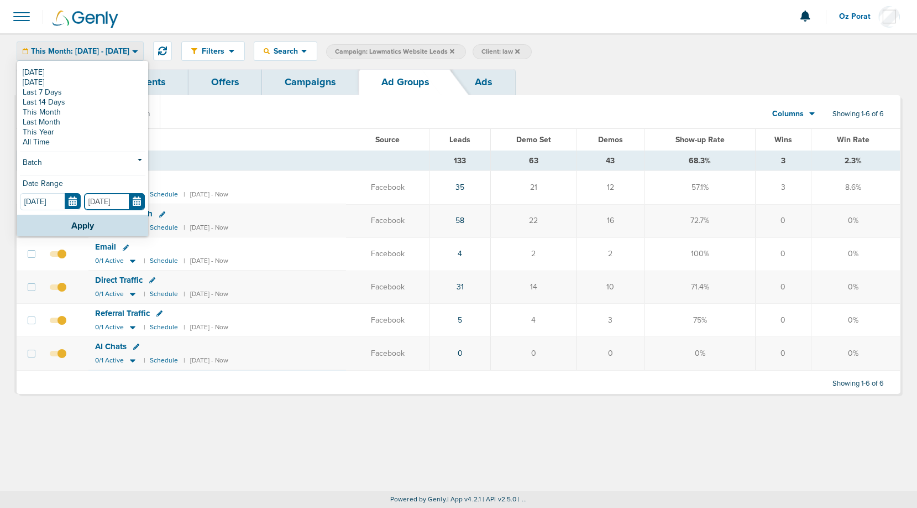
click at [137, 200] on input "[DATE]" at bounding box center [114, 201] width 61 height 17
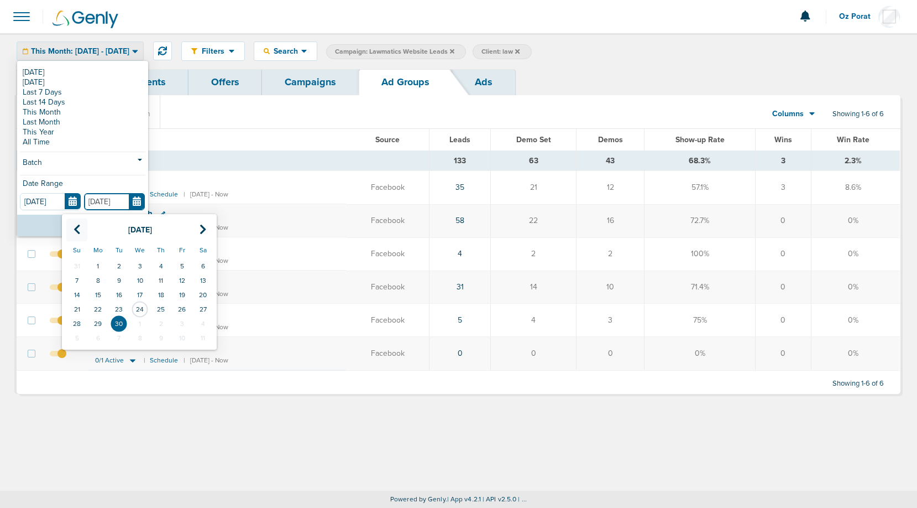
click at [77, 224] on icon at bounding box center [77, 229] width 7 height 11
click at [79, 339] on td "31" at bounding box center [76, 338] width 21 height 14
type input "[DATE]"
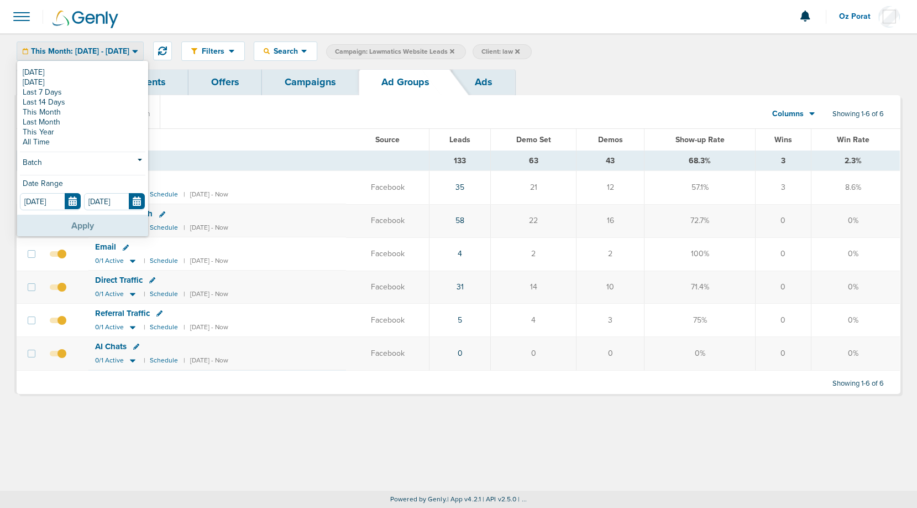
click at [91, 222] on button "Apply" at bounding box center [82, 226] width 131 height 22
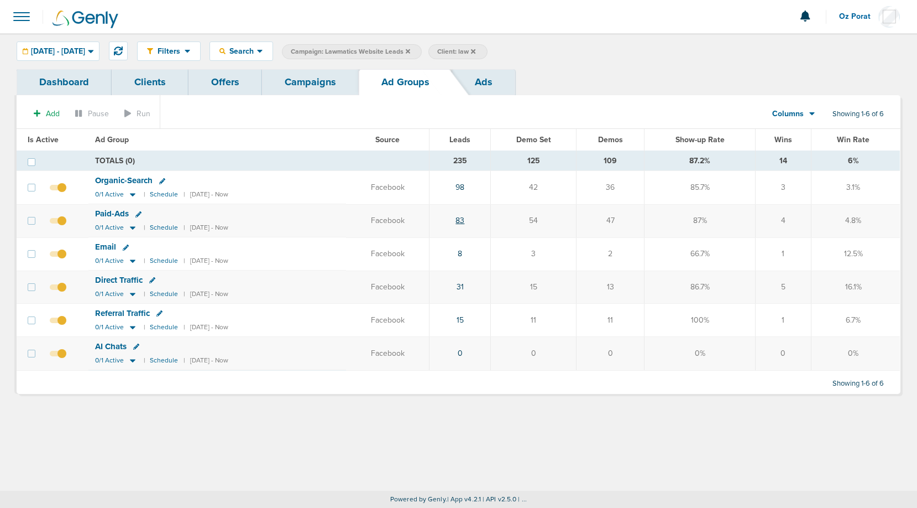
click at [464, 220] on link "83" at bounding box center [460, 220] width 9 height 9
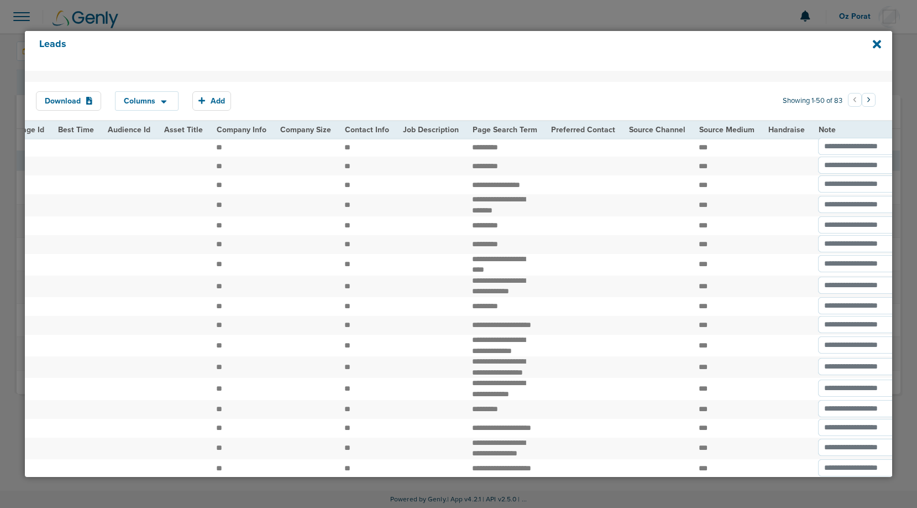
click at [865, 100] on button "›" at bounding box center [869, 100] width 14 height 14
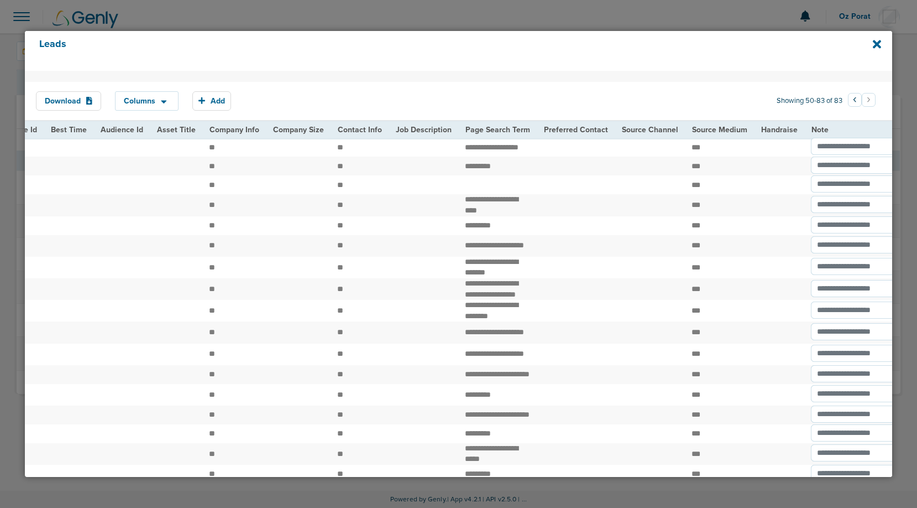
click at [851, 98] on button "‹" at bounding box center [855, 100] width 14 height 14
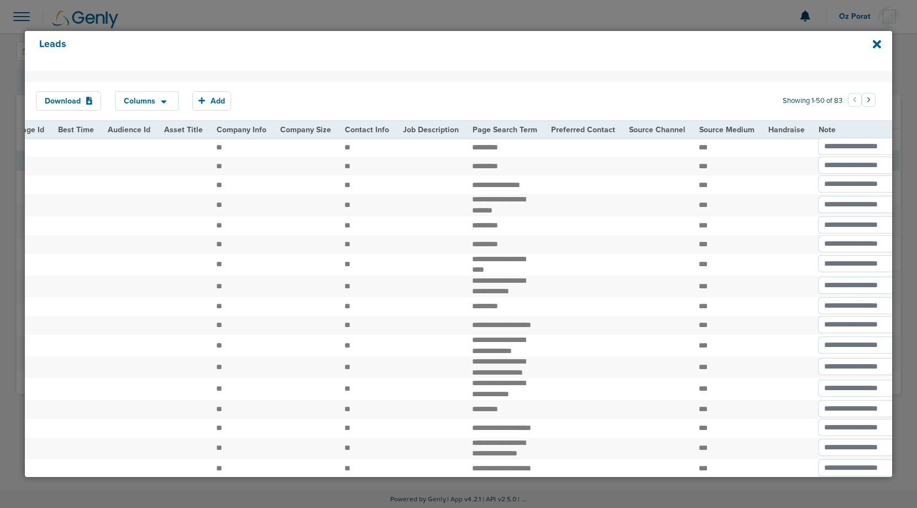
click at [866, 101] on button "›" at bounding box center [869, 100] width 14 height 14
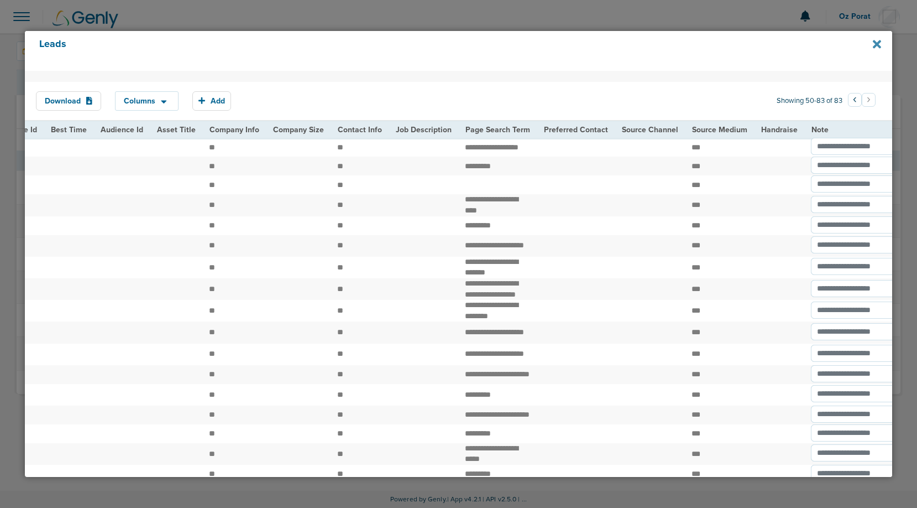
click at [876, 46] on icon at bounding box center [877, 44] width 8 height 8
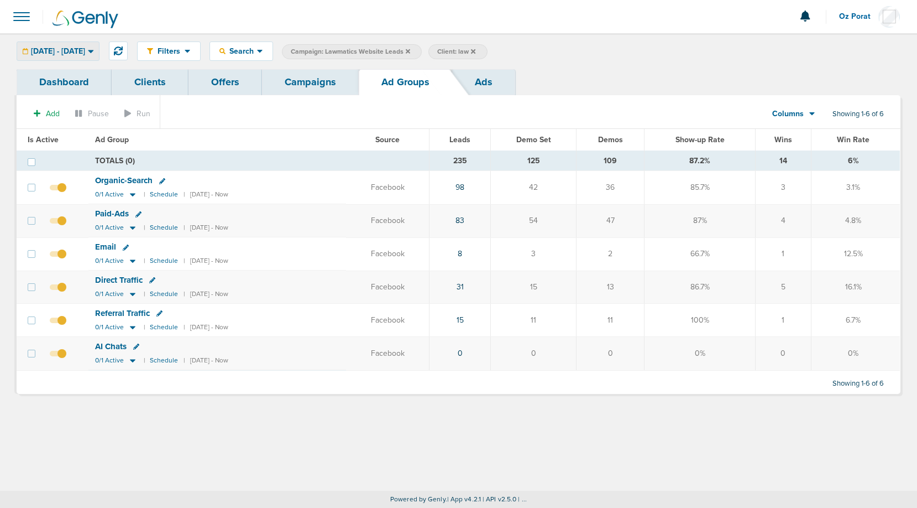
click at [85, 55] on span "[DATE] - [DATE]" at bounding box center [58, 52] width 54 height 8
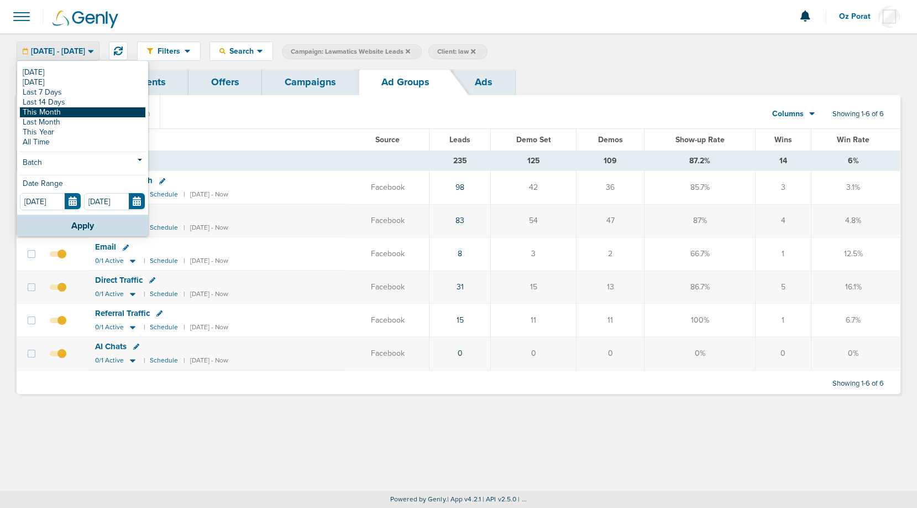
click at [73, 113] on link "This Month" at bounding box center [83, 112] width 126 height 10
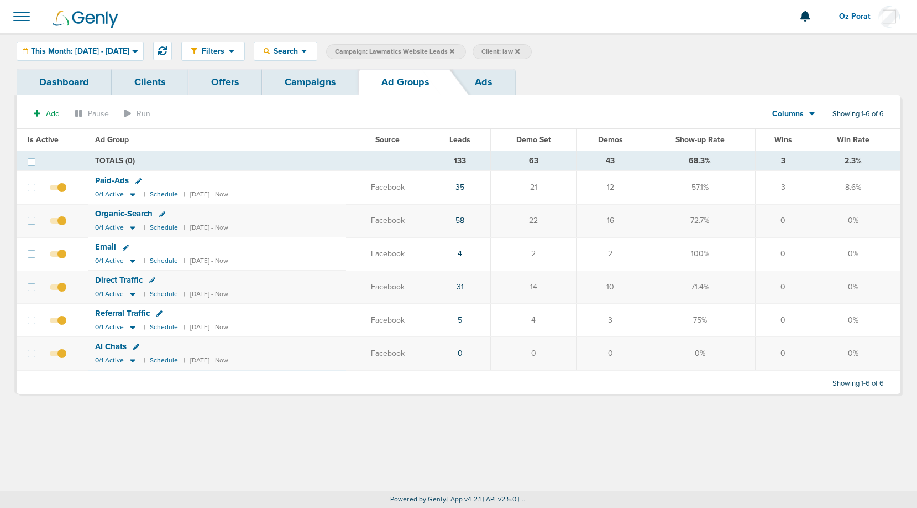
click at [471, 139] on span "Leads" at bounding box center [460, 139] width 21 height 9
click at [130, 180] on span "Organic-Search" at bounding box center [123, 180] width 58 height 10
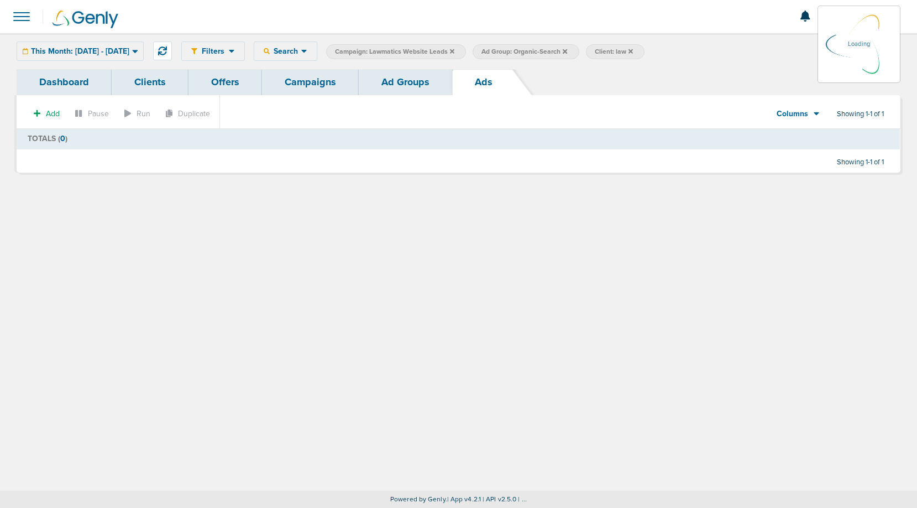
click at [70, 83] on link "Dashboard" at bounding box center [64, 82] width 95 height 26
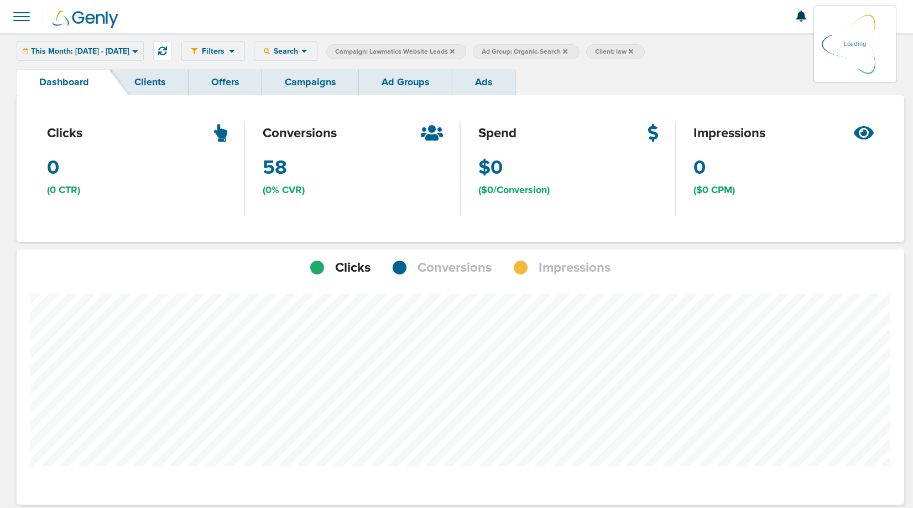
scroll to position [861, 880]
click at [444, 275] on span "Conversions" at bounding box center [454, 267] width 74 height 19
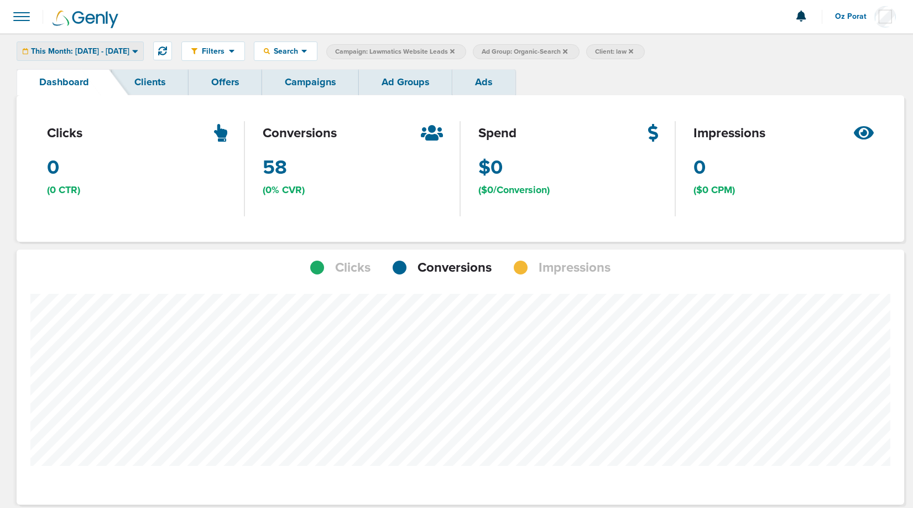
click at [81, 45] on div "This Month: [DATE] - [DATE]" at bounding box center [80, 51] width 126 height 18
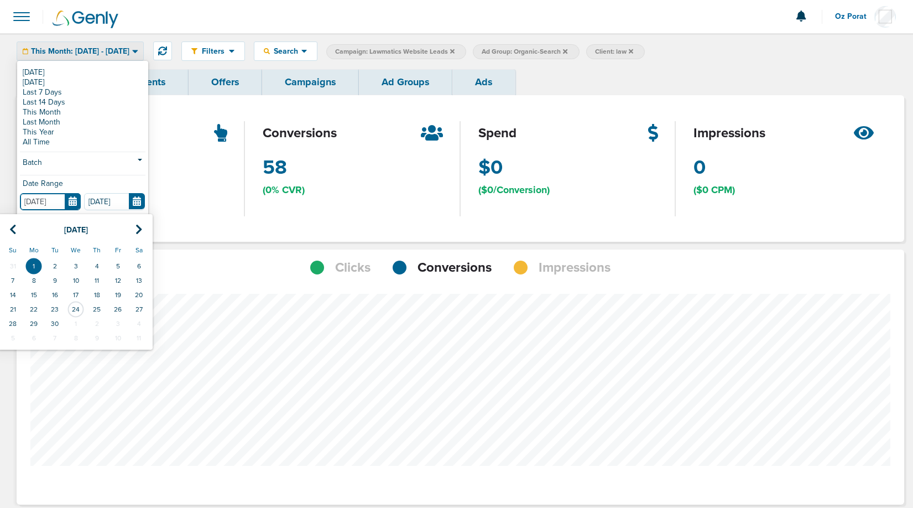
click at [72, 196] on input "[DATE]" at bounding box center [50, 201] width 61 height 17
click at [12, 228] on icon at bounding box center [12, 229] width 7 height 11
click at [123, 264] on td "1" at bounding box center [117, 266] width 21 height 14
type input "[DATE]"
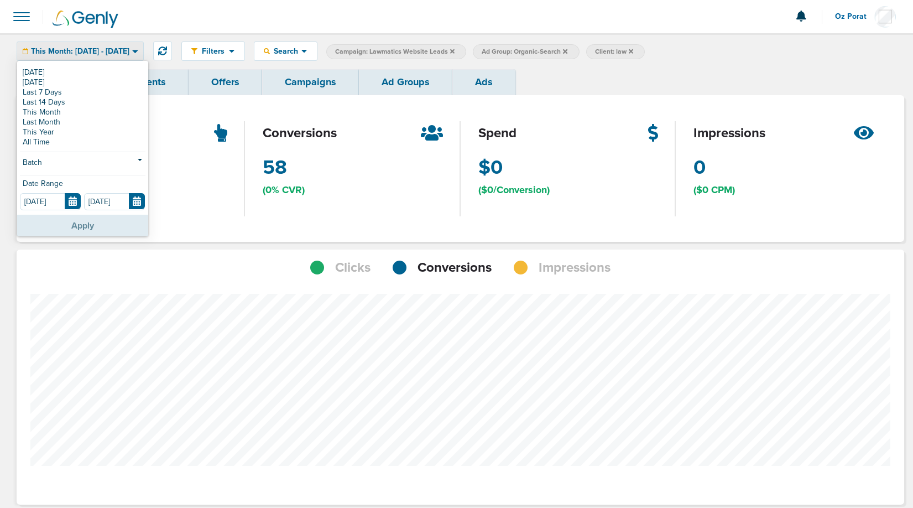
click at [91, 217] on button "Apply" at bounding box center [82, 226] width 131 height 22
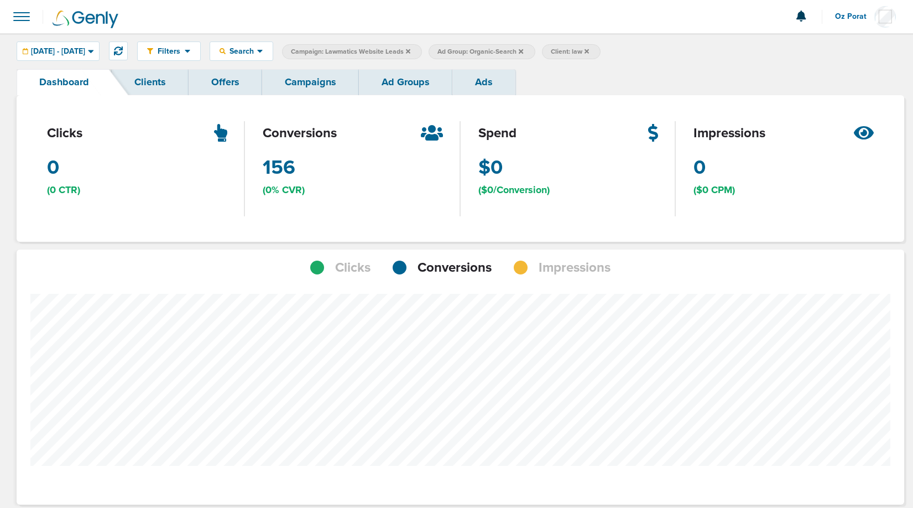
click at [313, 90] on link "Campaigns" at bounding box center [310, 82] width 97 height 26
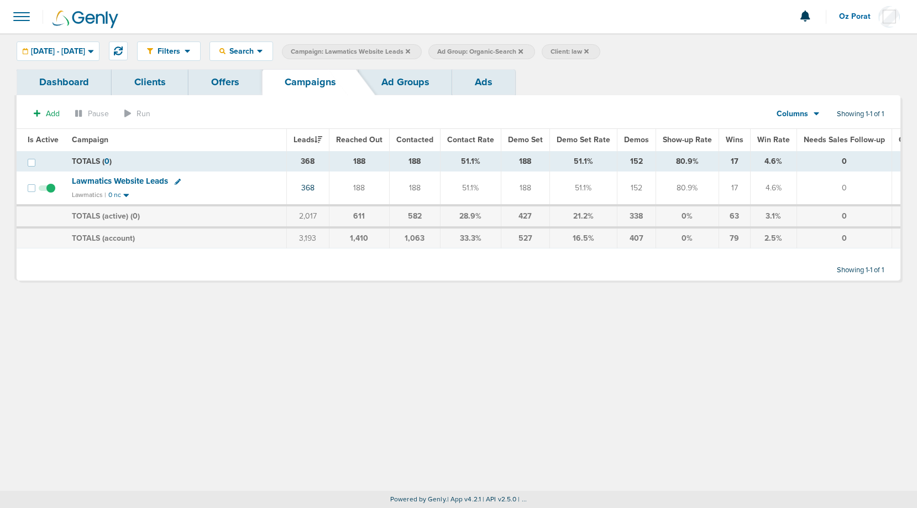
click at [523, 49] on icon at bounding box center [521, 51] width 4 height 7
click at [487, 51] on label "Client: law" at bounding box center [458, 51] width 59 height 15
click at [476, 51] on icon at bounding box center [473, 51] width 4 height 7
drag, startPoint x: 646, startPoint y: 163, endPoint x: 623, endPoint y: 163, distance: 22.7
click at [623, 163] on td "152" at bounding box center [636, 161] width 39 height 20
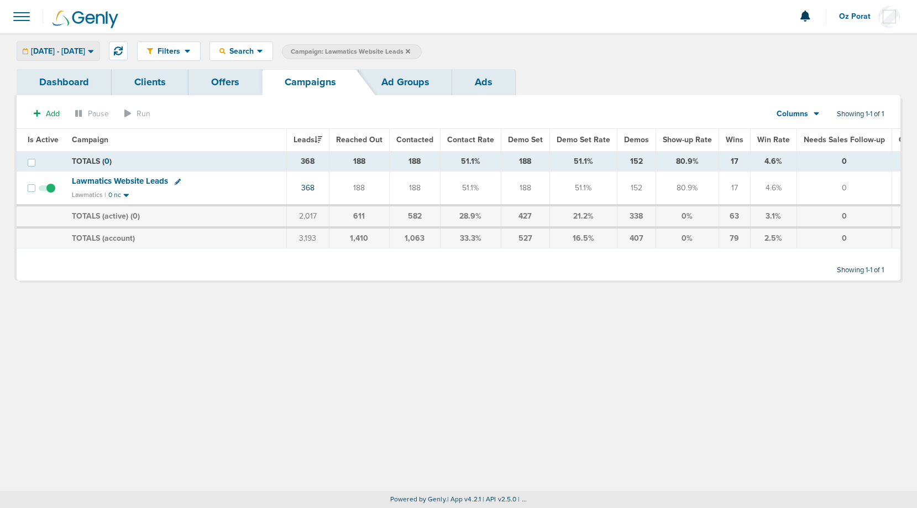
click at [85, 52] on span "[DATE] - [DATE]" at bounding box center [58, 52] width 54 height 8
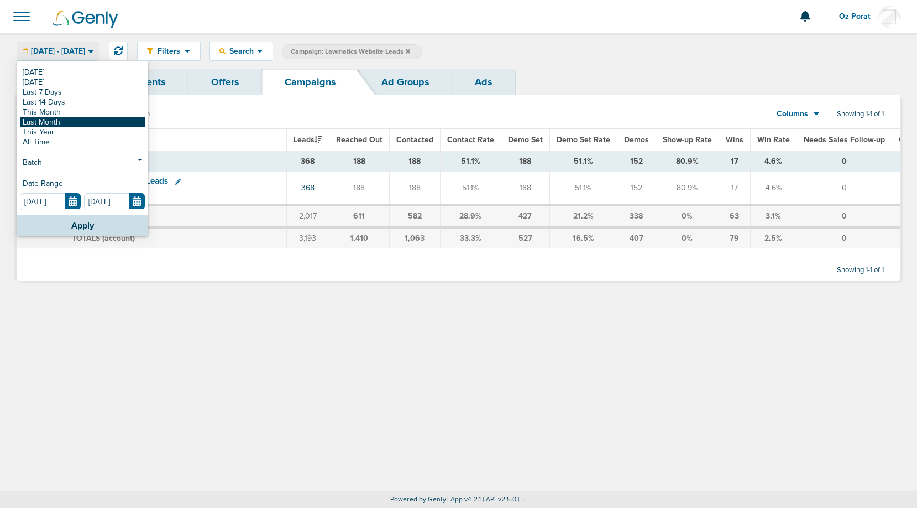
click at [76, 123] on link "Last Month" at bounding box center [83, 122] width 126 height 10
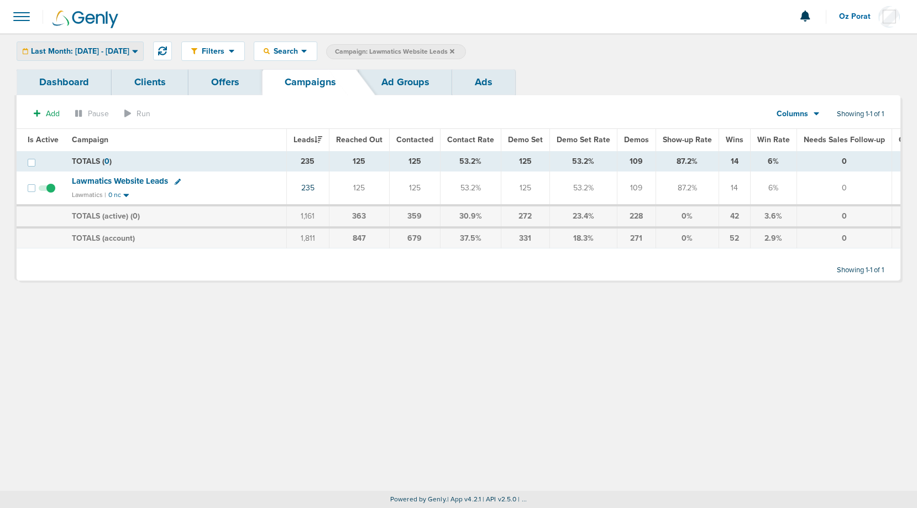
click at [108, 54] on span "Last Month: [DATE] - [DATE]" at bounding box center [80, 52] width 98 height 8
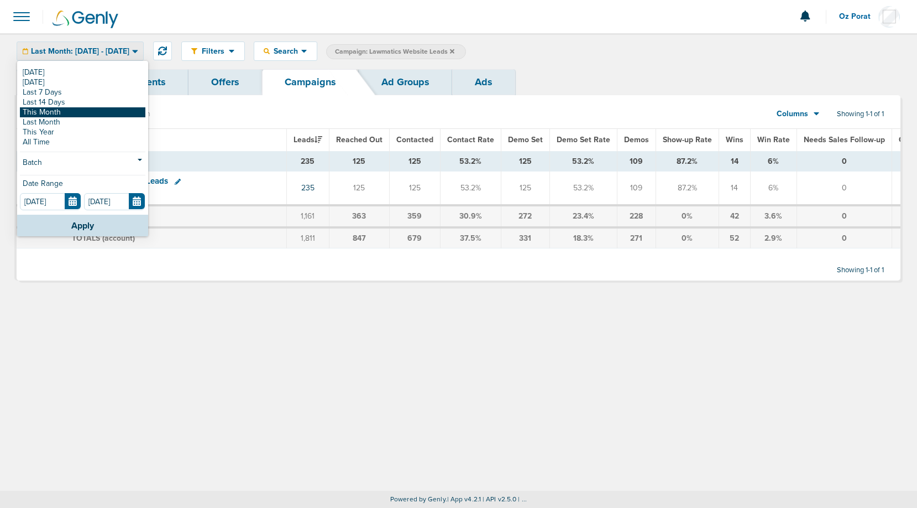
click at [73, 115] on link "This Month" at bounding box center [83, 112] width 126 height 10
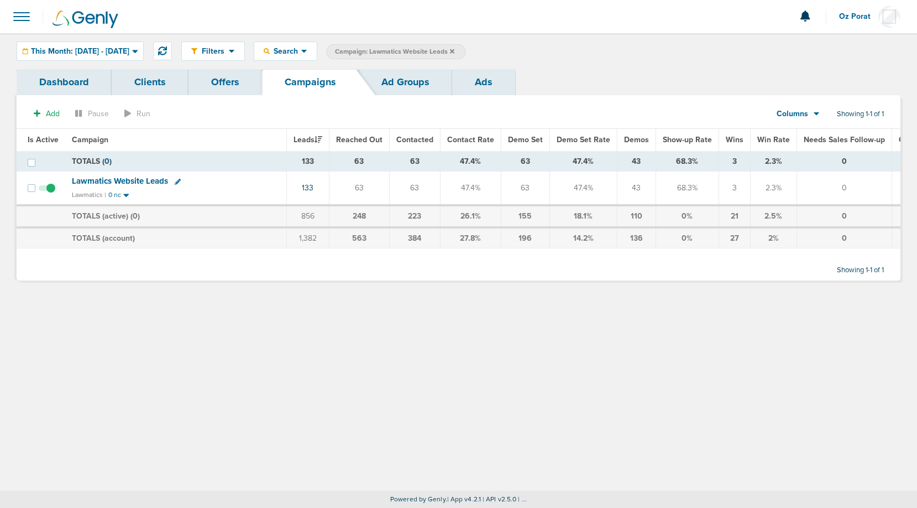
click at [454, 49] on icon at bounding box center [452, 51] width 4 height 7
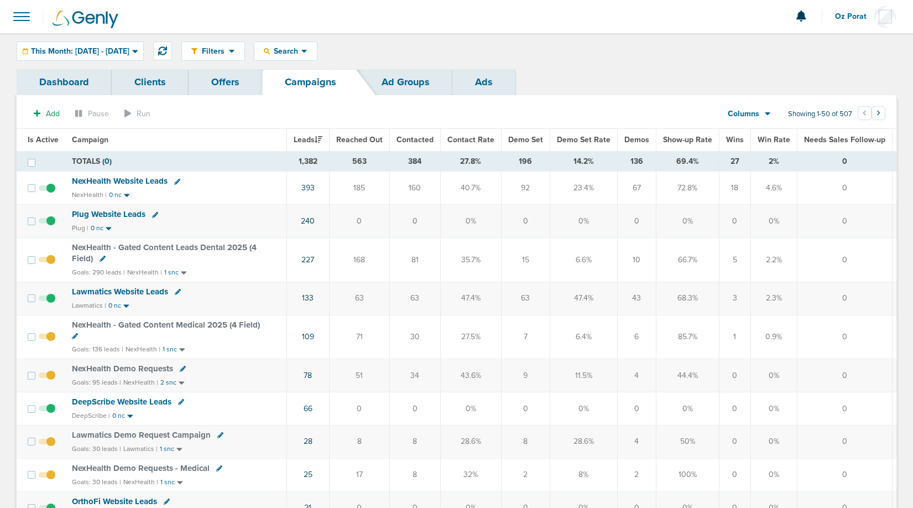
click at [730, 138] on span "Wins" at bounding box center [735, 139] width 18 height 9
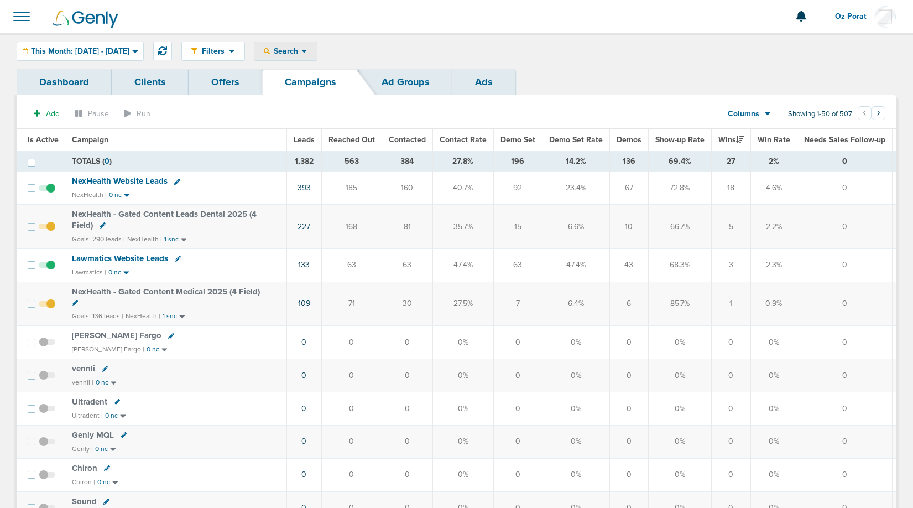
click at [301, 49] on span "Search" at bounding box center [286, 50] width 32 height 9
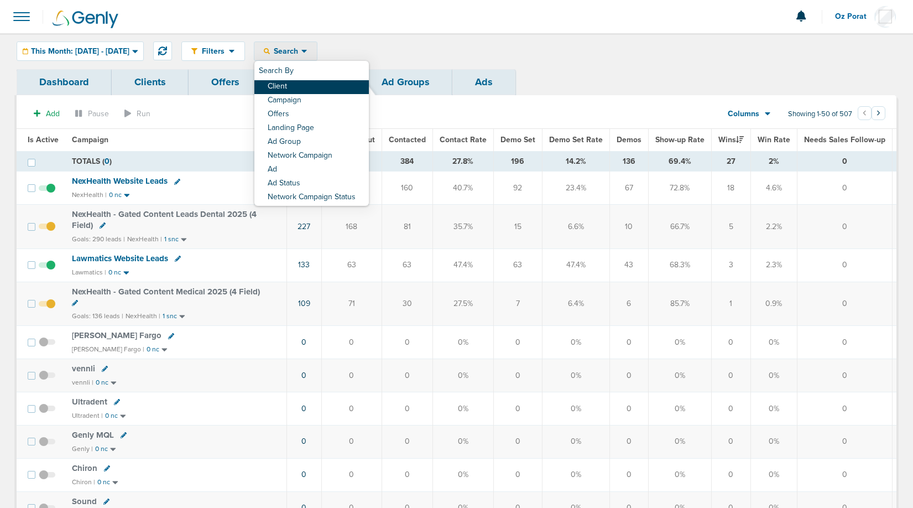
click at [322, 81] on link "Client" at bounding box center [311, 87] width 114 height 14
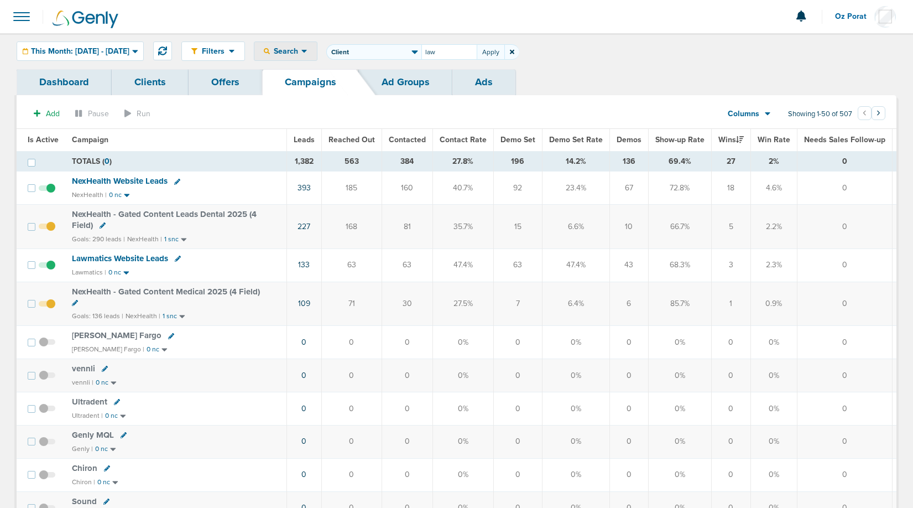
type input "law"
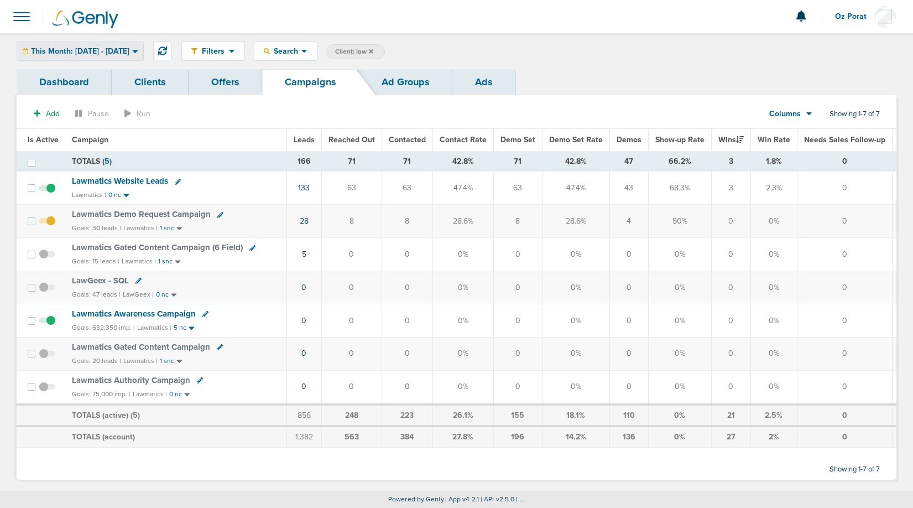
click at [119, 48] on span "This Month: [DATE] - [DATE]" at bounding box center [80, 52] width 98 height 8
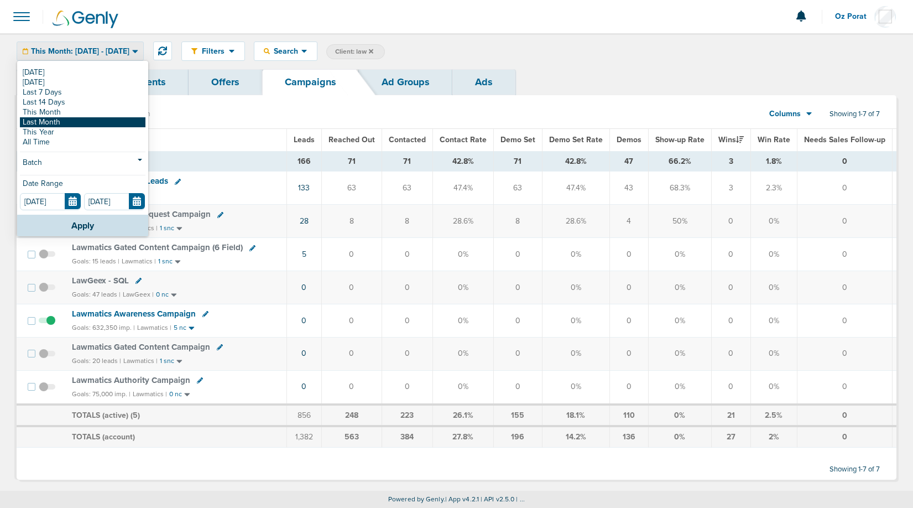
click at [80, 121] on link "Last Month" at bounding box center [83, 122] width 126 height 10
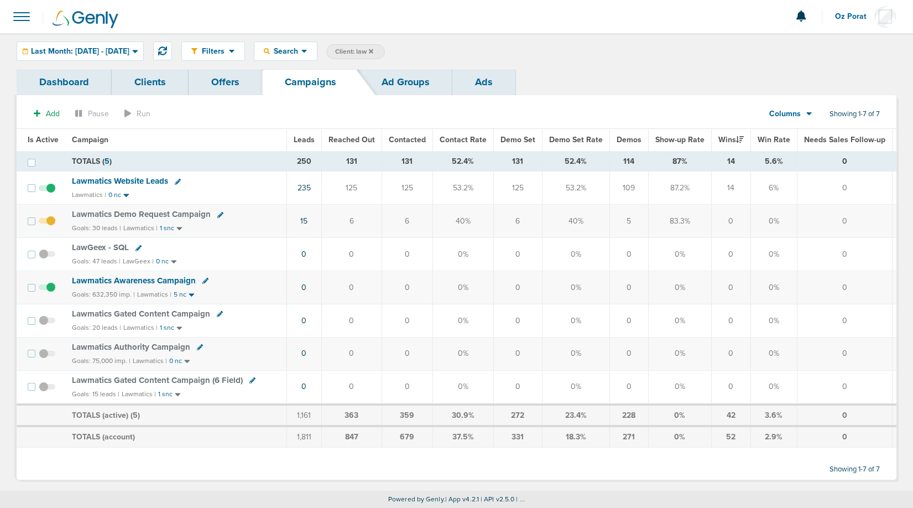
click at [135, 215] on span "Lawmatics Demo Request Campaign" at bounding box center [141, 214] width 139 height 10
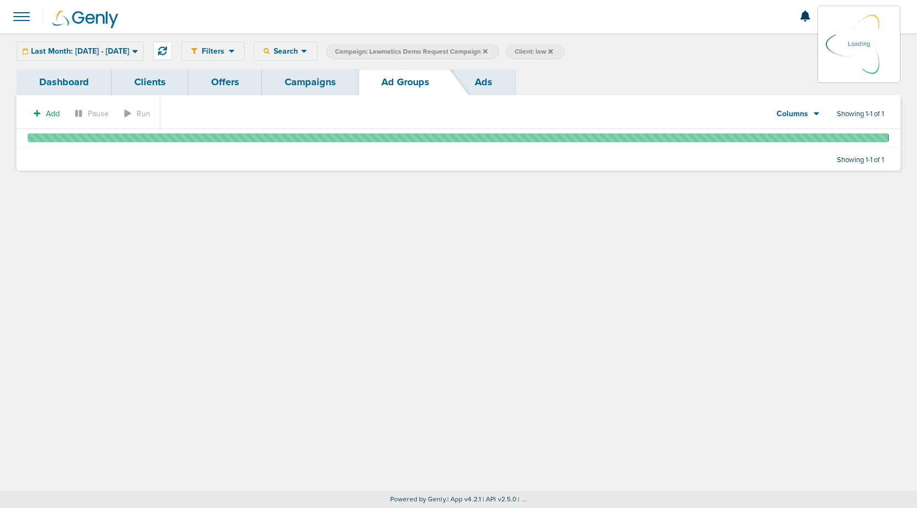
click at [297, 88] on link "Campaigns" at bounding box center [310, 82] width 97 height 26
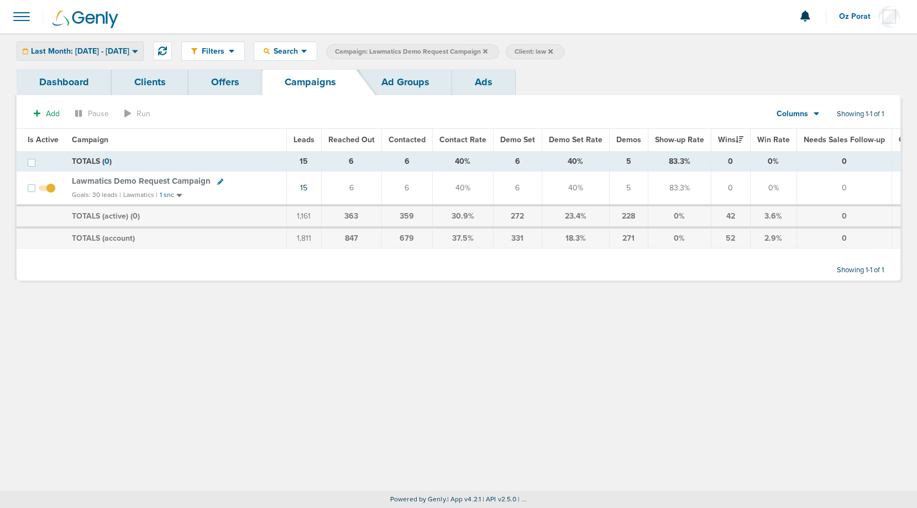
click at [114, 51] on span "Last Month: [DATE] - [DATE]" at bounding box center [80, 52] width 98 height 8
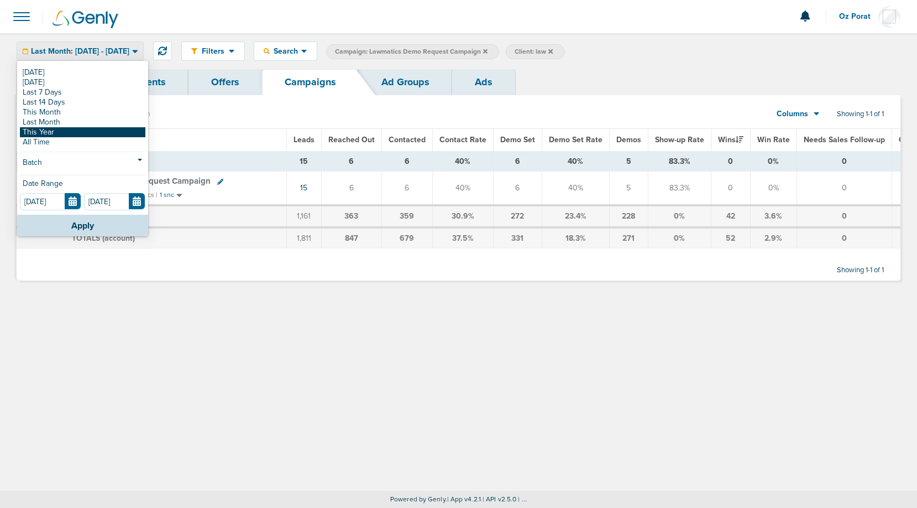
click at [62, 130] on link "This Year" at bounding box center [83, 132] width 126 height 10
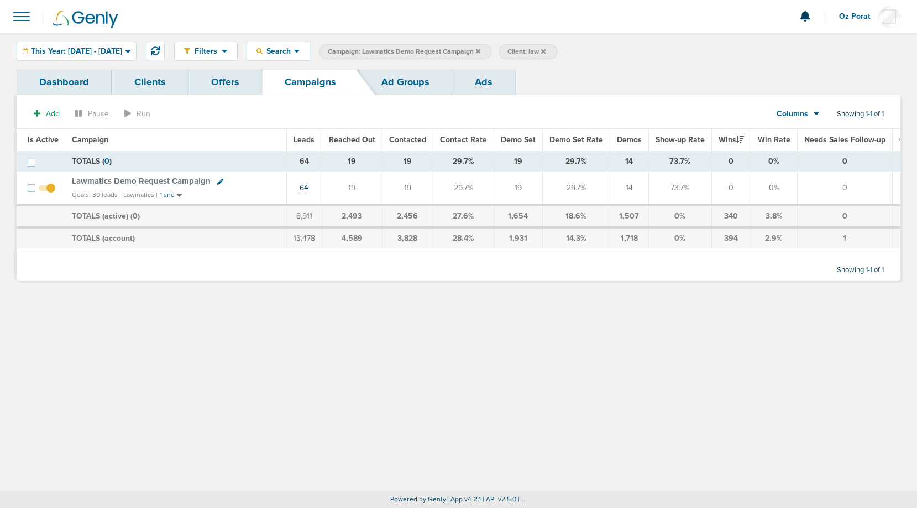
click at [301, 185] on link "64" at bounding box center [304, 187] width 9 height 9
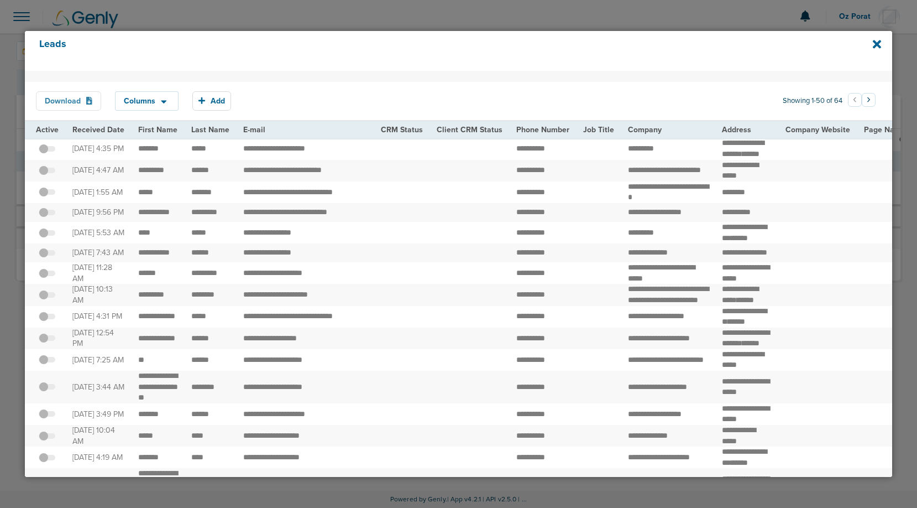
click at [73, 103] on button "Download" at bounding box center [68, 100] width 65 height 19
